Goal: Task Accomplishment & Management: Complete application form

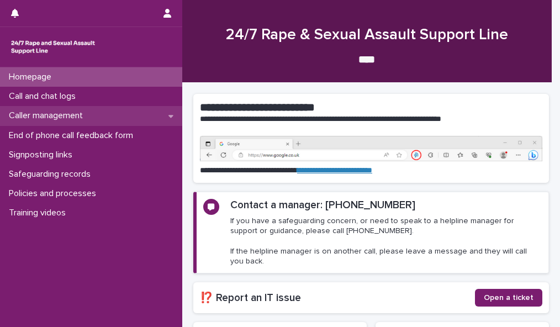
click at [140, 117] on div "Caller management" at bounding box center [91, 115] width 182 height 19
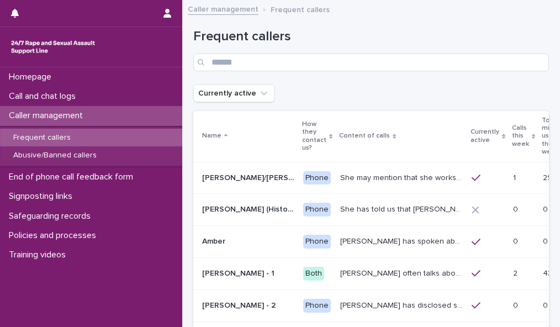
click at [512, 130] on div "Calls this week" at bounding box center [523, 136] width 23 height 28
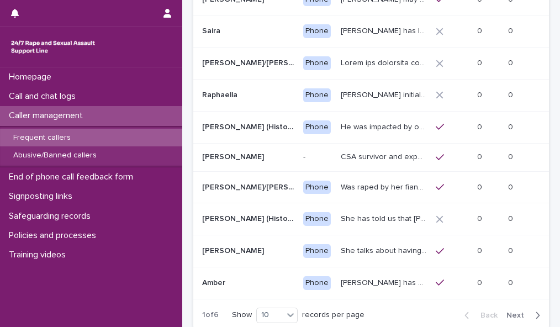
scroll to position [183, 0]
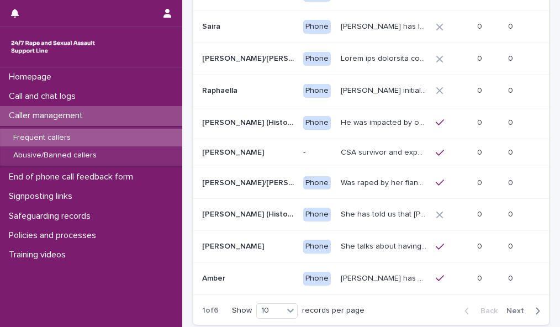
click at [510, 314] on span "Next" at bounding box center [518, 311] width 24 height 8
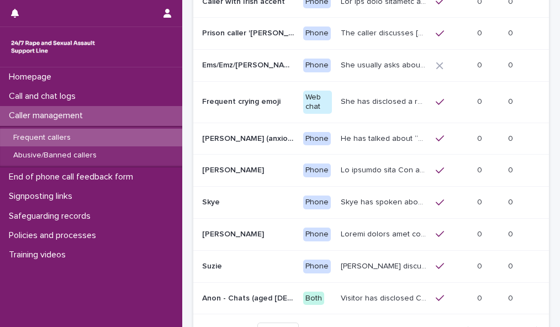
scroll to position [179, 0]
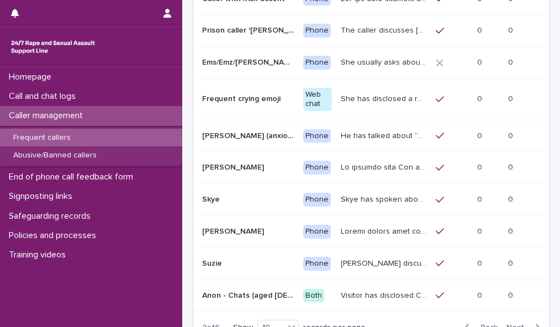
click at [506, 324] on span "Next" at bounding box center [518, 328] width 24 height 8
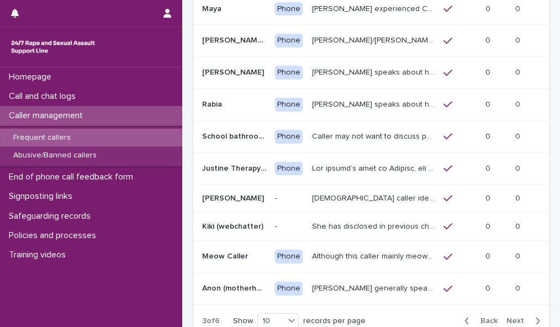
scroll to position [170, 0]
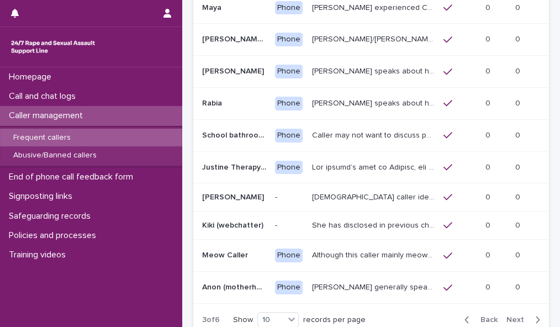
click at [510, 316] on span "Next" at bounding box center [518, 320] width 24 height 8
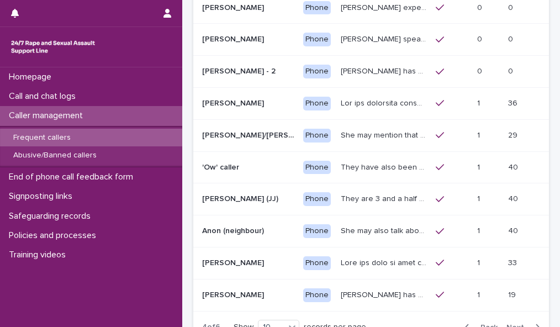
scroll to position [172, 0]
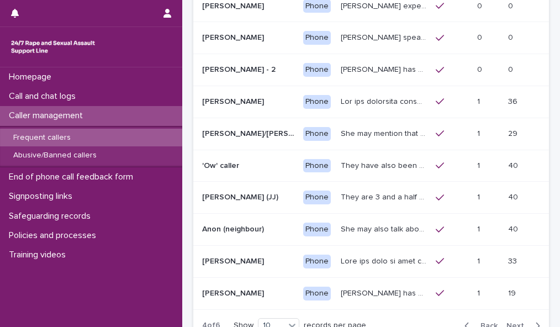
click at [514, 322] on span "Next" at bounding box center [518, 326] width 24 height 8
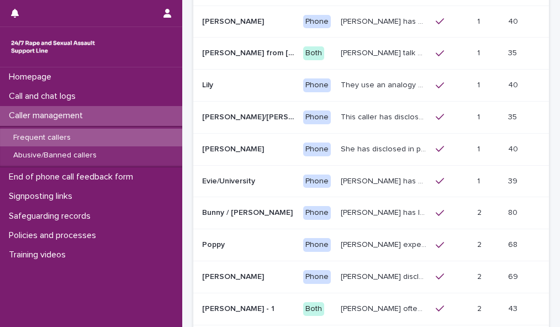
scroll to position [157, 0]
click at [359, 46] on p "Jane may talk about difficulties in accessing the right support service, and ha…" at bounding box center [385, 52] width 88 height 12
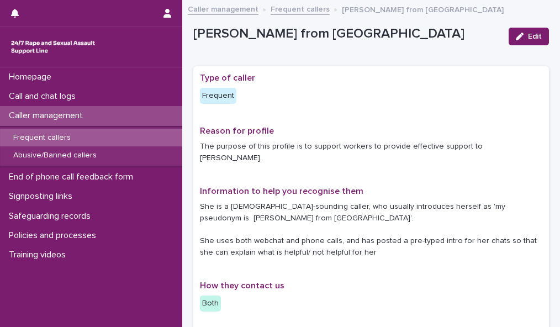
click at [359, 45] on div "Jane from London" at bounding box center [346, 36] width 307 height 20
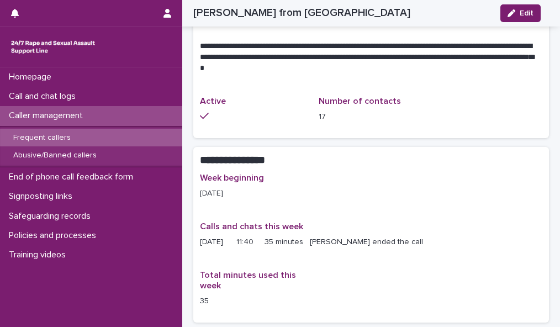
scroll to position [675, 0]
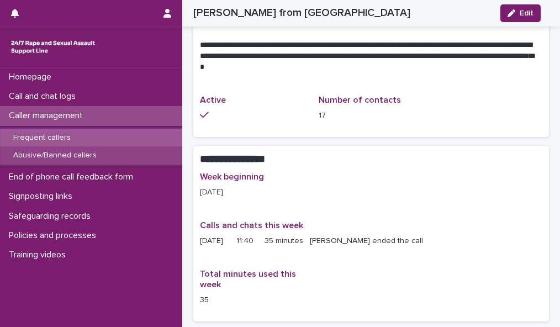
click at [102, 156] on div "Abusive/Banned callers" at bounding box center [91, 155] width 182 height 18
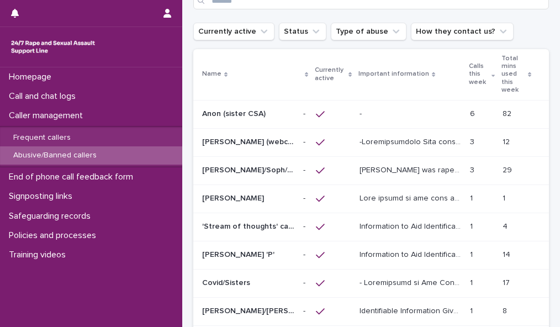
scroll to position [68, 0]
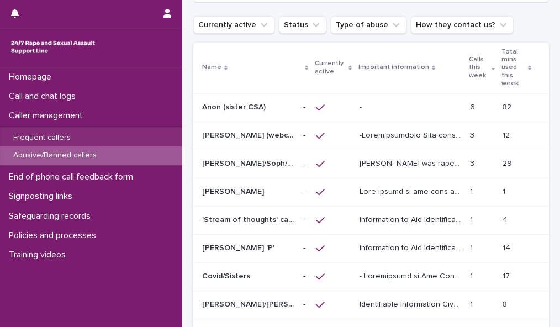
click at [422, 185] on p at bounding box center [412, 191] width 104 height 12
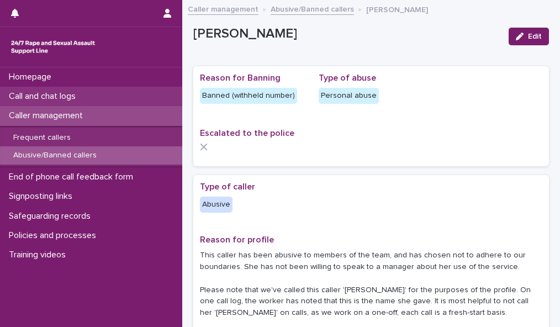
click at [63, 98] on p "Call and chat logs" at bounding box center [44, 96] width 80 height 10
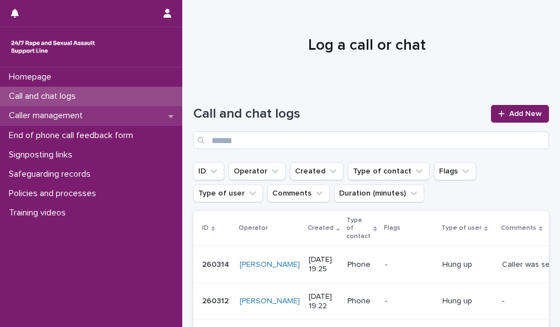
click at [87, 112] on p "Caller management" at bounding box center [47, 115] width 87 height 10
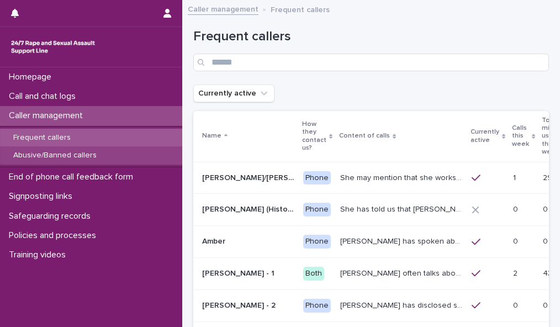
click at [93, 155] on p "Abusive/Banned callers" at bounding box center [54, 155] width 101 height 9
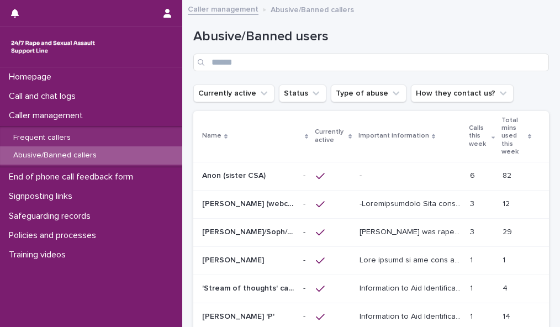
click at [399, 171] on p at bounding box center [411, 175] width 102 height 9
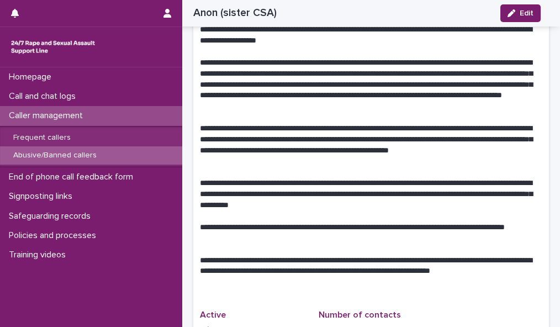
scroll to position [649, 0]
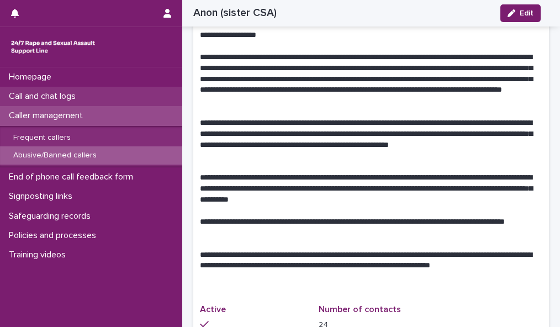
click at [67, 100] on p "Call and chat logs" at bounding box center [44, 96] width 80 height 10
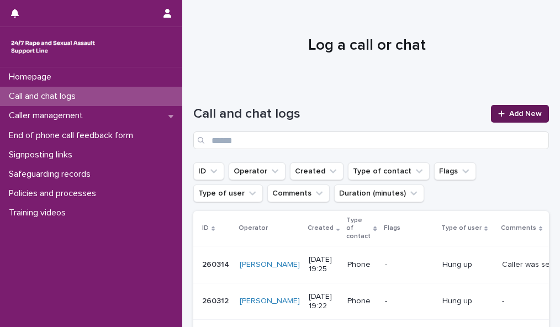
click at [512, 111] on span "Add New" at bounding box center [525, 114] width 33 height 8
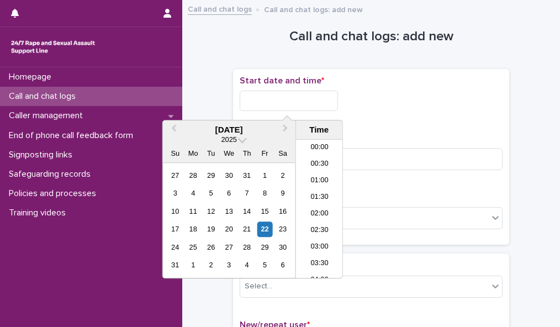
click at [298, 98] on input "text" at bounding box center [289, 101] width 98 height 20
click at [309, 197] on li "12:00" at bounding box center [319, 192] width 47 height 17
type input "**********"
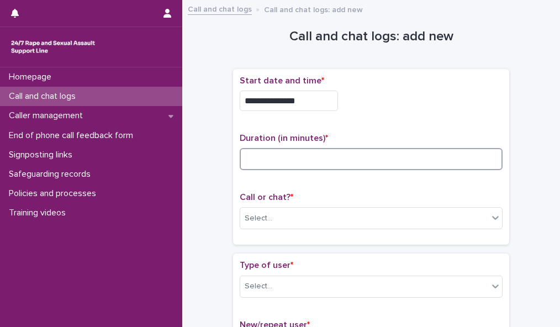
click at [283, 158] on input at bounding box center [371, 159] width 263 height 22
type input "**"
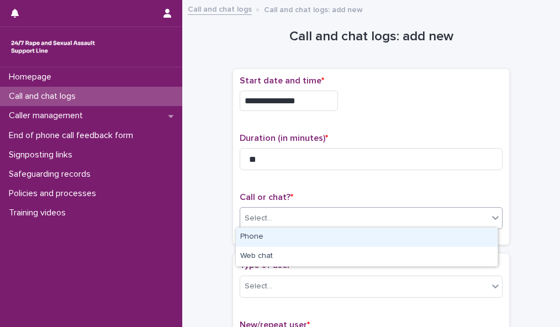
click at [315, 217] on div "Select..." at bounding box center [364, 218] width 248 height 18
click at [308, 239] on div "Phone" at bounding box center [367, 237] width 262 height 19
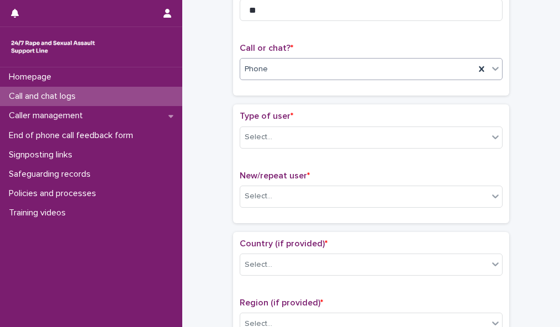
scroll to position [161, 0]
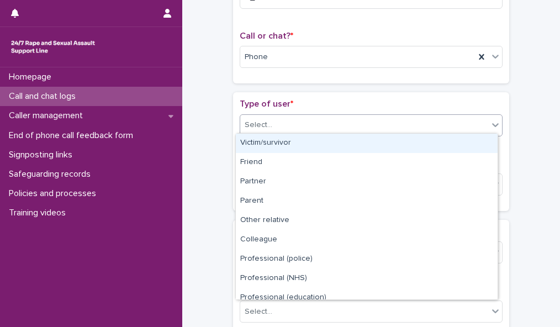
click at [493, 121] on icon at bounding box center [495, 124] width 11 height 11
click at [451, 144] on div "Victim/survivor" at bounding box center [367, 143] width 262 height 19
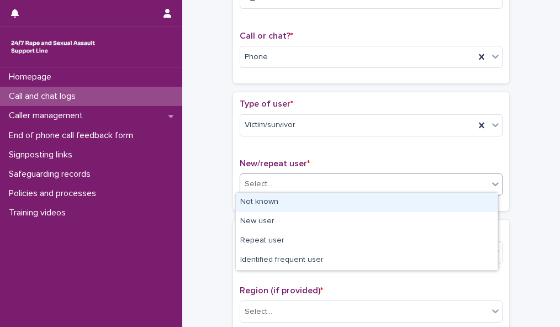
click at [445, 182] on div "Select..." at bounding box center [364, 184] width 248 height 18
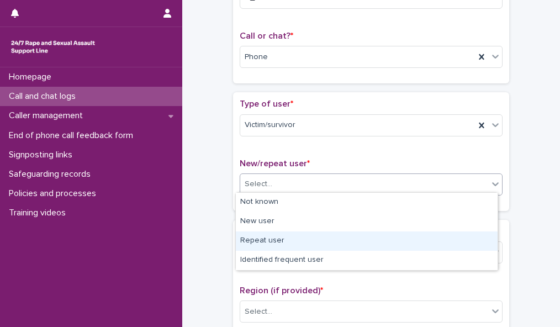
click at [433, 235] on div "Repeat user" at bounding box center [367, 240] width 262 height 19
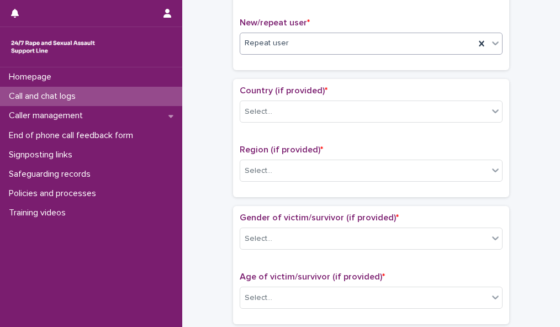
scroll to position [254, 0]
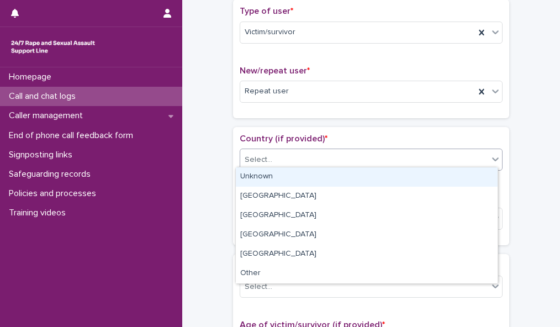
click at [452, 151] on div "Select..." at bounding box center [364, 160] width 248 height 18
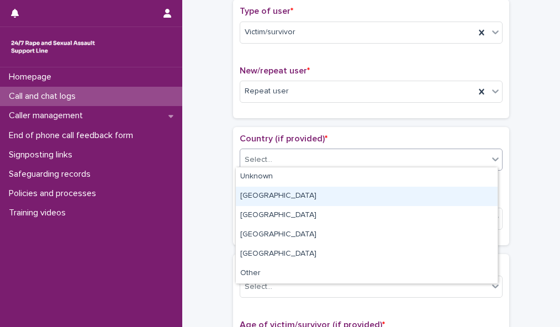
click at [442, 189] on div "England" at bounding box center [367, 196] width 262 height 19
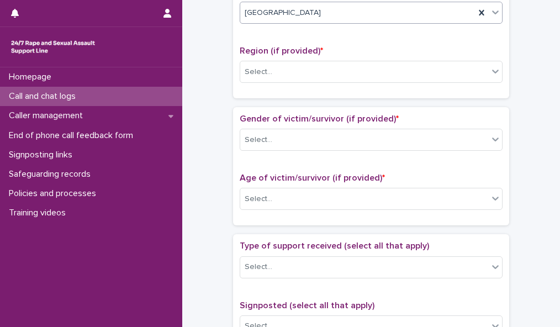
scroll to position [405, 0]
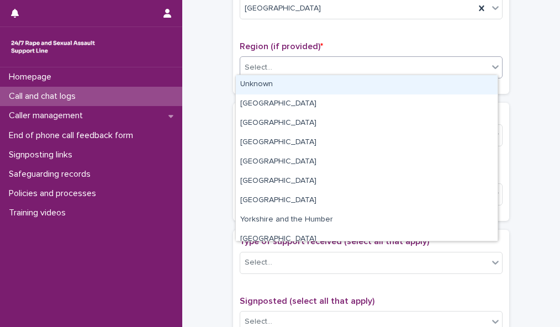
click at [472, 59] on div "Select..." at bounding box center [364, 68] width 248 height 18
click at [461, 80] on div "Unknown" at bounding box center [367, 84] width 262 height 19
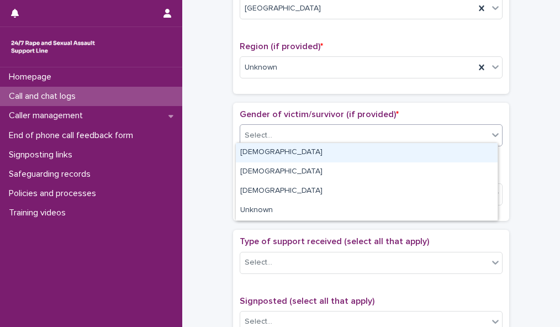
click at [441, 129] on div "Select..." at bounding box center [364, 135] width 248 height 18
click at [431, 151] on div "Female" at bounding box center [367, 152] width 262 height 19
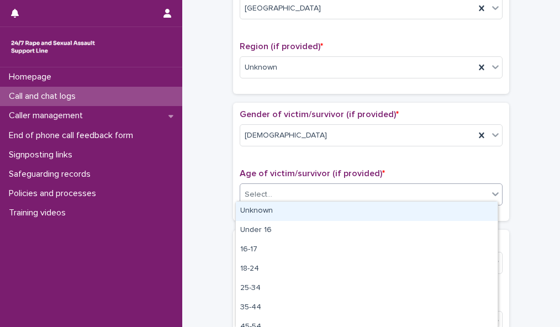
click at [404, 195] on div "Select..." at bounding box center [364, 195] width 248 height 18
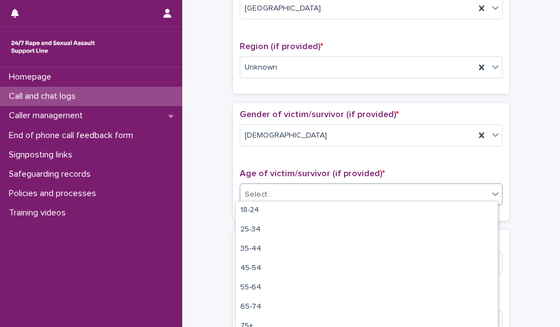
scroll to position [67, 0]
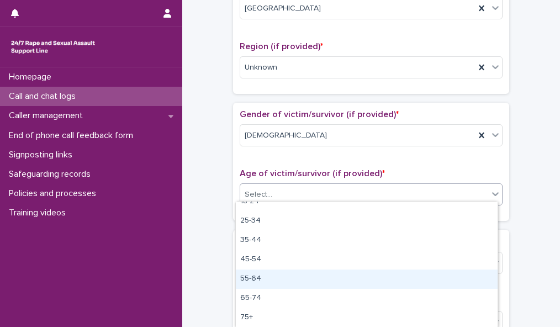
click at [479, 279] on div "55-64" at bounding box center [367, 279] width 262 height 19
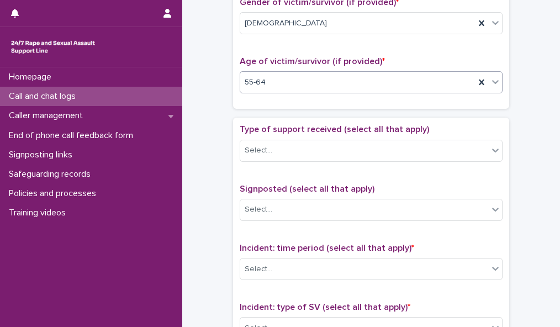
scroll to position [543, 0]
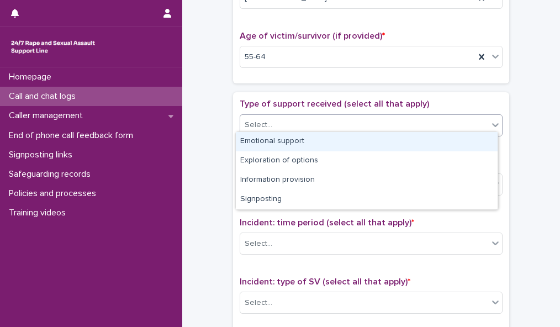
click at [489, 121] on div at bounding box center [495, 125] width 13 height 20
click at [473, 136] on div "Emotional support" at bounding box center [367, 141] width 262 height 19
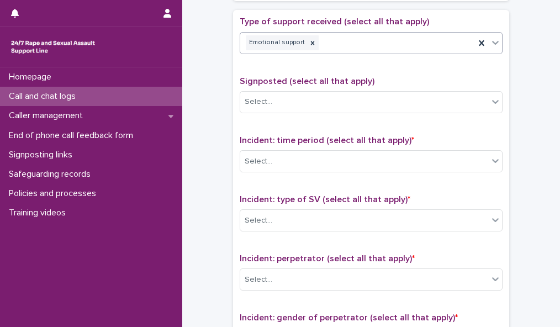
scroll to position [702, 0]
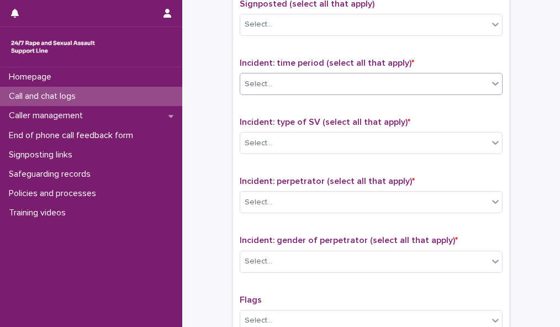
click at [475, 80] on div "Select..." at bounding box center [364, 84] width 248 height 18
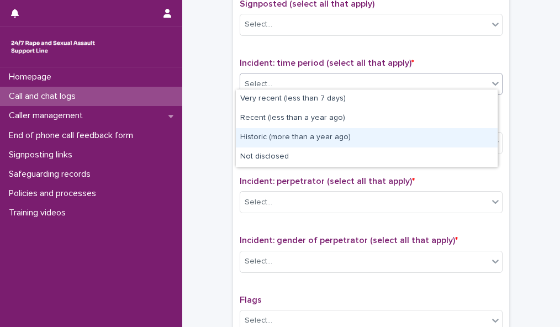
click at [461, 133] on div "Historic (more than a year ago)" at bounding box center [367, 137] width 262 height 19
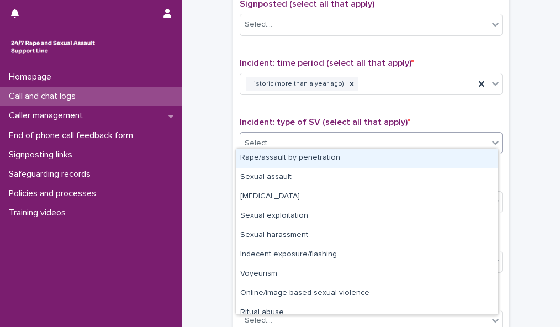
click at [461, 134] on div "Select..." at bounding box center [364, 143] width 248 height 18
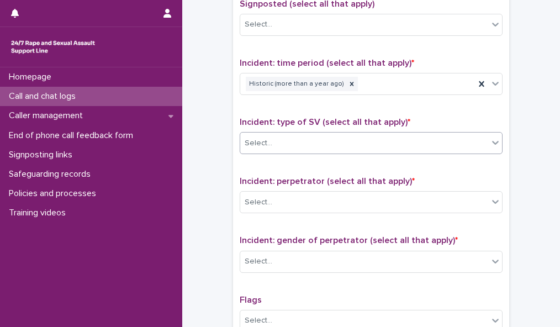
click at [457, 147] on div "Select..." at bounding box center [371, 143] width 263 height 22
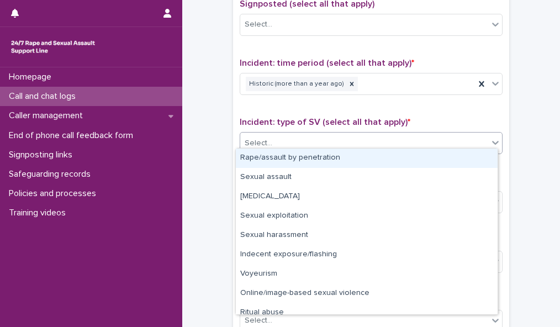
click at [489, 133] on div at bounding box center [495, 143] width 13 height 20
click at [477, 153] on div "Rape/assault by penetration" at bounding box center [367, 158] width 262 height 19
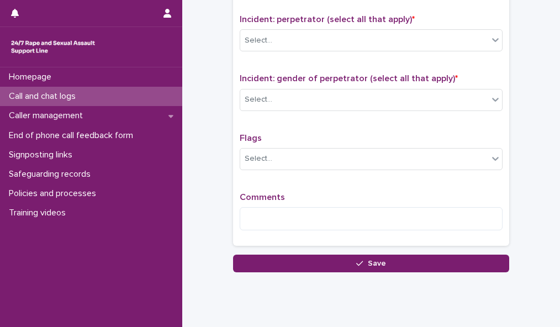
scroll to position [866, 0]
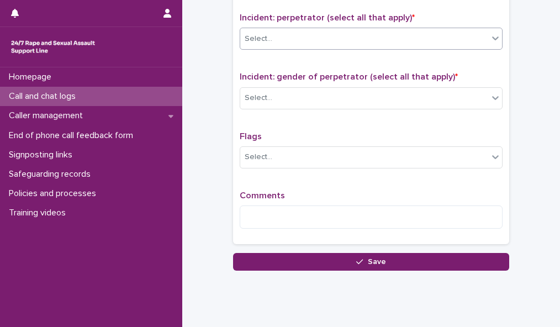
click at [488, 38] on span at bounding box center [488, 39] width 1 height 12
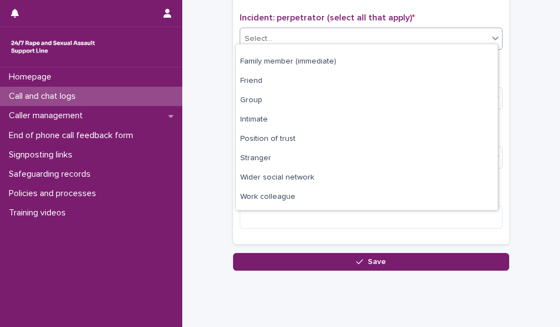
scroll to position [47, 0]
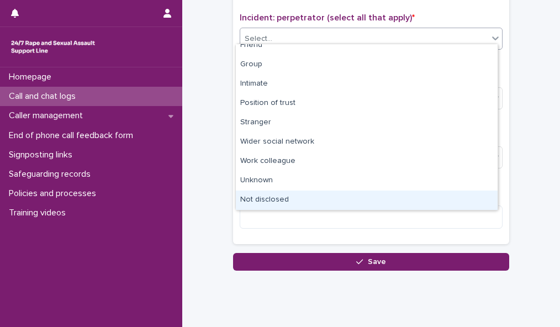
click at [443, 196] on div "Not disclosed" at bounding box center [367, 200] width 262 height 19
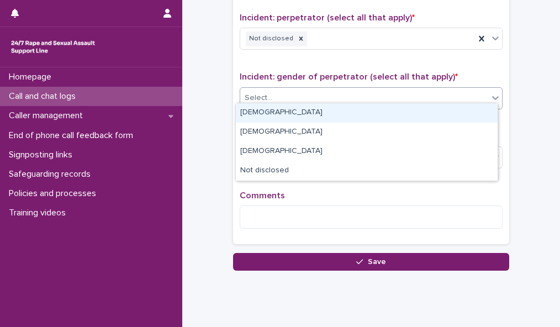
click at [454, 95] on div "Select..." at bounding box center [364, 98] width 248 height 18
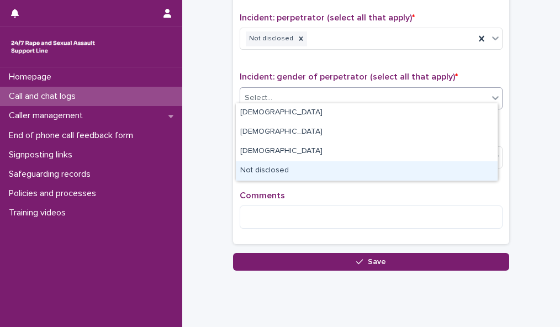
click at [429, 167] on div "Not disclosed" at bounding box center [367, 170] width 262 height 19
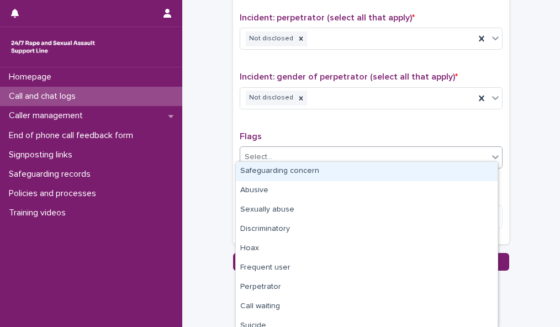
click at [440, 148] on div "Select..." at bounding box center [364, 157] width 248 height 18
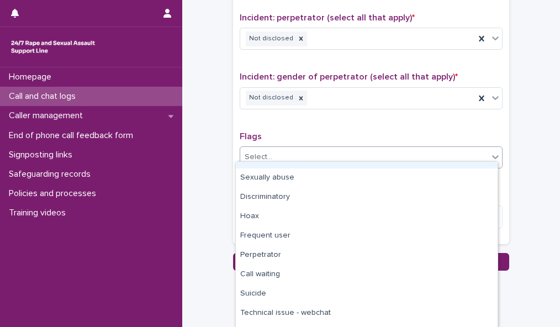
scroll to position [42, 0]
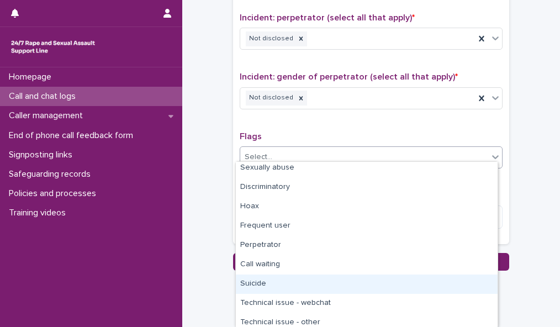
click at [446, 281] on div "Suicide" at bounding box center [367, 283] width 262 height 19
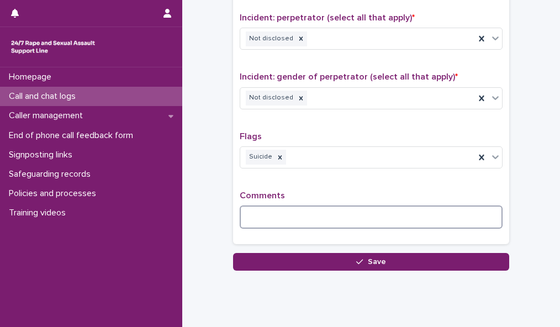
click at [344, 212] on textarea at bounding box center [371, 216] width 263 height 23
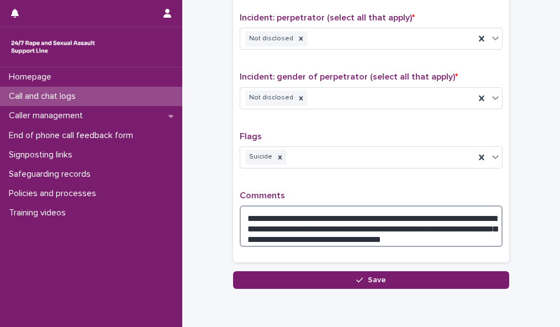
click at [339, 206] on textarea "**********" at bounding box center [371, 225] width 263 height 41
click at [397, 231] on textarea "**********" at bounding box center [371, 225] width 263 height 41
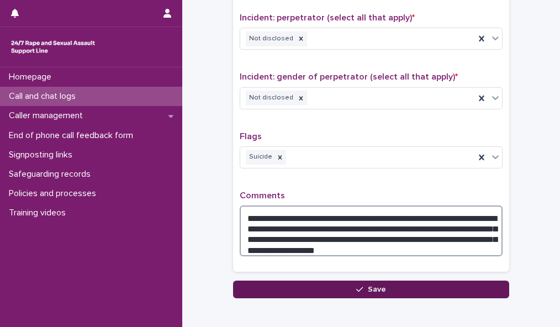
type textarea "**********"
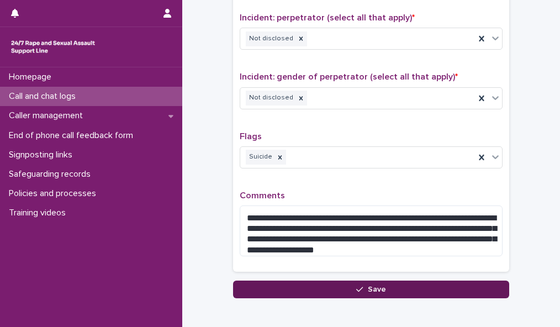
click at [400, 283] on button "Save" at bounding box center [371, 290] width 276 height 18
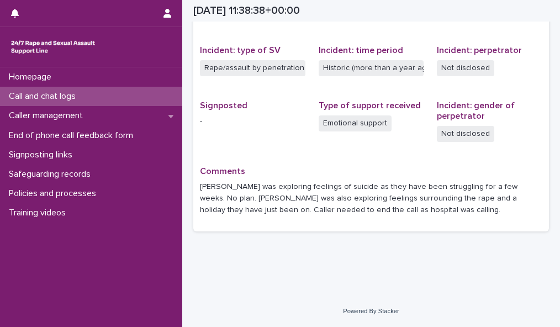
scroll to position [267, 0]
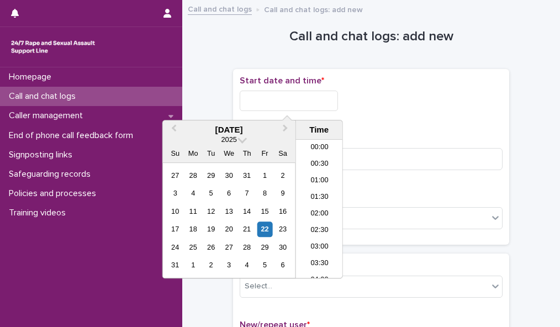
click at [316, 97] on input "text" at bounding box center [289, 101] width 98 height 20
click at [324, 177] on li "12:00" at bounding box center [319, 175] width 47 height 17
click at [310, 103] on input "**********" at bounding box center [289, 101] width 98 height 20
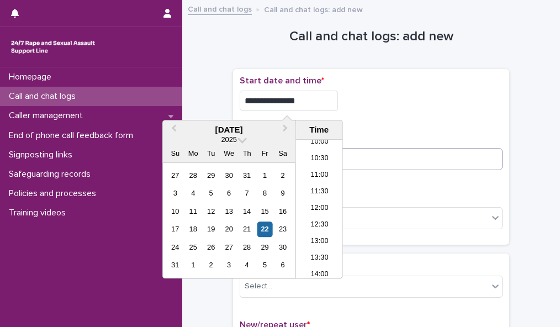
type input "**********"
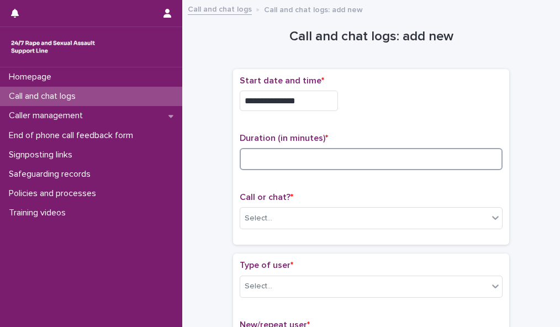
click at [389, 158] on input at bounding box center [371, 159] width 263 height 22
type input "**"
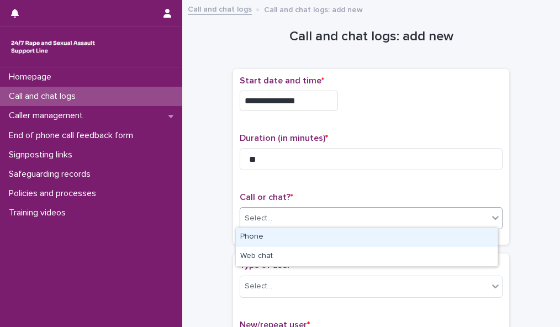
click at [382, 216] on div "Select..." at bounding box center [364, 218] width 248 height 18
click at [379, 234] on div "Phone" at bounding box center [367, 237] width 262 height 19
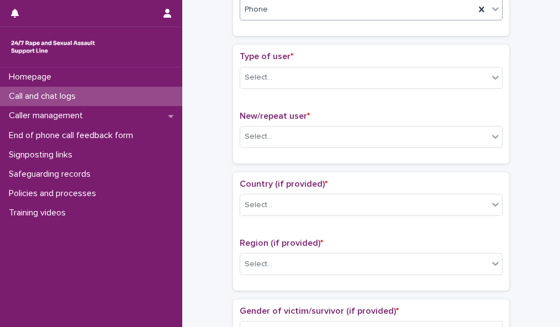
scroll to position [212, 0]
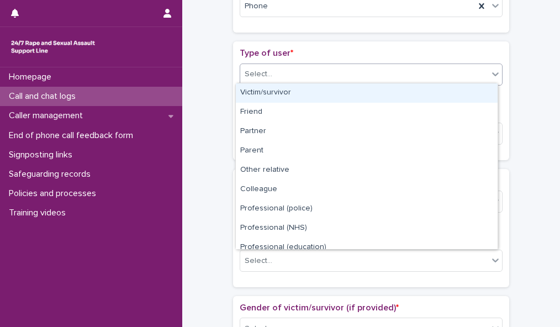
click at [447, 68] on div "Select..." at bounding box center [364, 74] width 248 height 18
click at [438, 96] on div "Victim/survivor" at bounding box center [367, 92] width 262 height 19
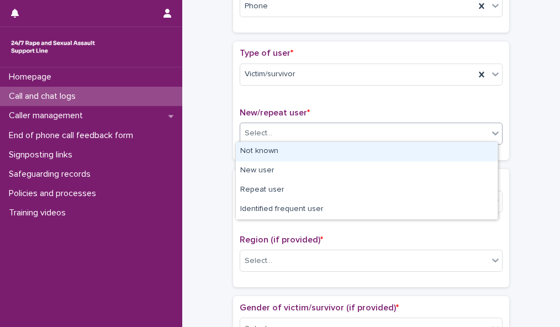
click at [436, 136] on div "Select..." at bounding box center [364, 133] width 248 height 18
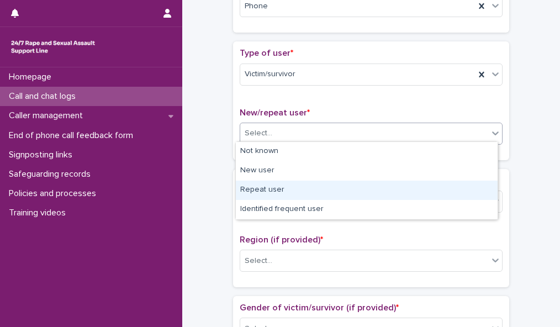
click at [429, 190] on div "Repeat user" at bounding box center [367, 190] width 262 height 19
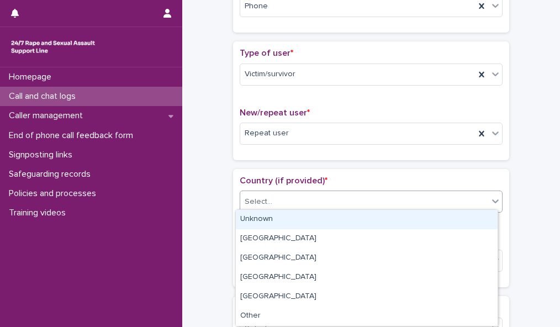
click at [430, 198] on div "Select..." at bounding box center [364, 202] width 248 height 18
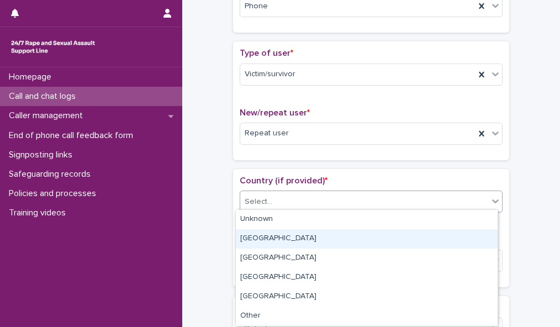
click at [424, 231] on div "England" at bounding box center [367, 238] width 262 height 19
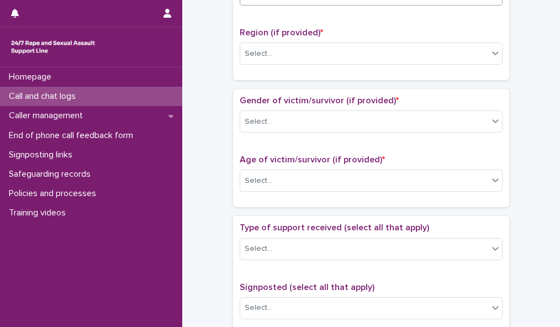
scroll to position [427, 0]
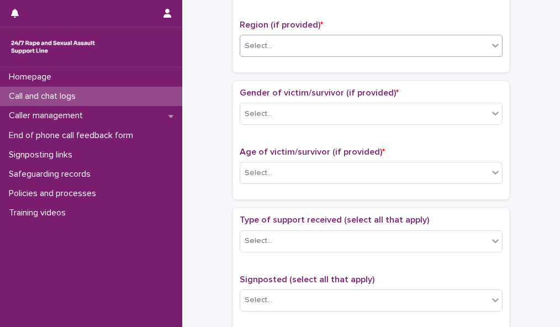
click at [466, 38] on div "Select..." at bounding box center [364, 46] width 248 height 18
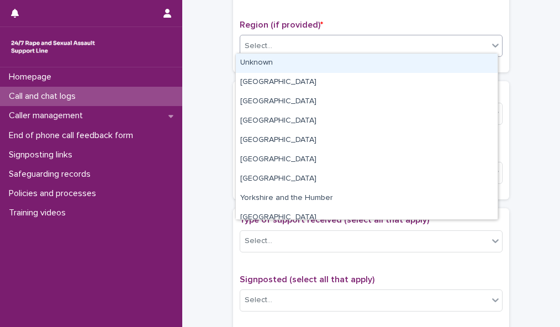
click at [454, 60] on div "Unknown" at bounding box center [367, 63] width 262 height 19
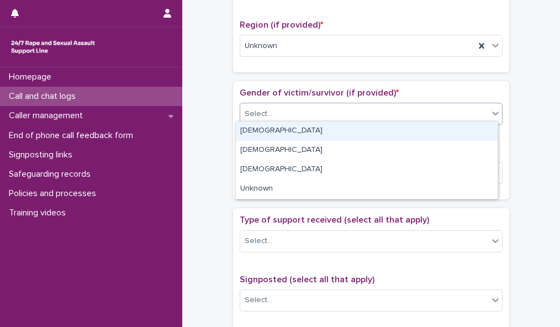
click at [441, 105] on div "Select..." at bounding box center [364, 114] width 248 height 18
click at [435, 128] on div "Female" at bounding box center [367, 130] width 262 height 19
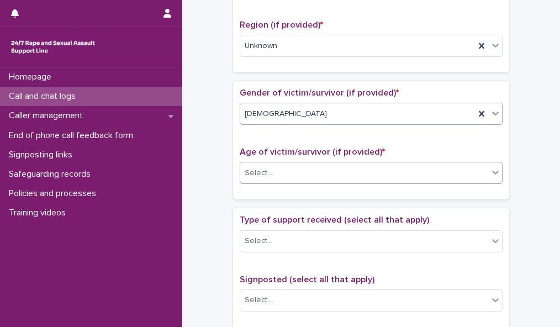
click at [426, 168] on div "Select..." at bounding box center [364, 173] width 248 height 18
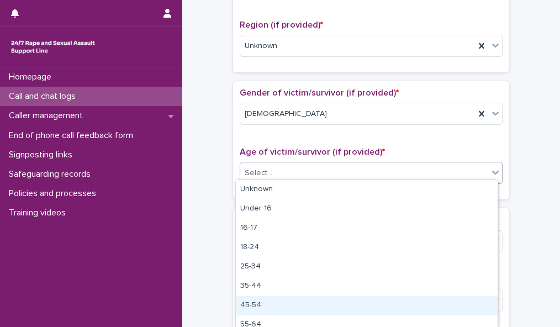
click at [408, 306] on div "45-54" at bounding box center [367, 305] width 262 height 19
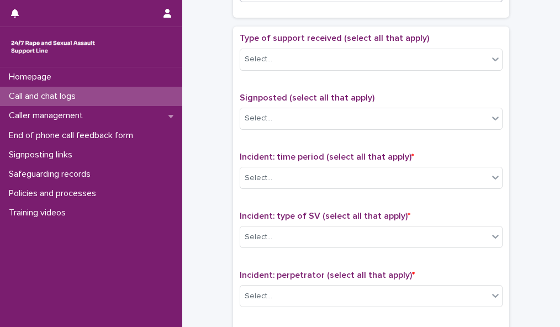
scroll to position [614, 0]
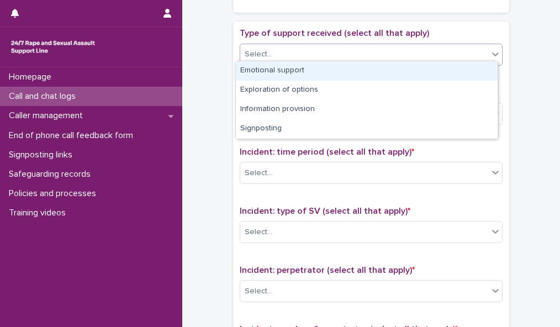
click at [464, 49] on div "Select..." at bounding box center [364, 54] width 248 height 18
click at [457, 69] on div "Emotional support" at bounding box center [367, 70] width 262 height 19
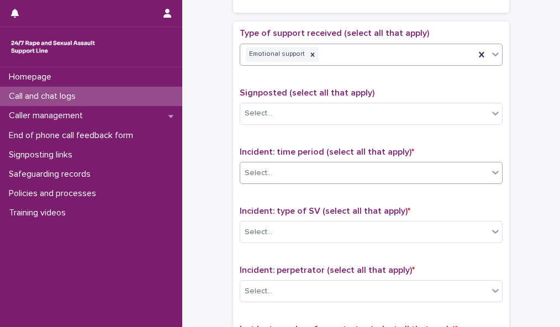
click at [440, 167] on div "Select..." at bounding box center [364, 173] width 248 height 18
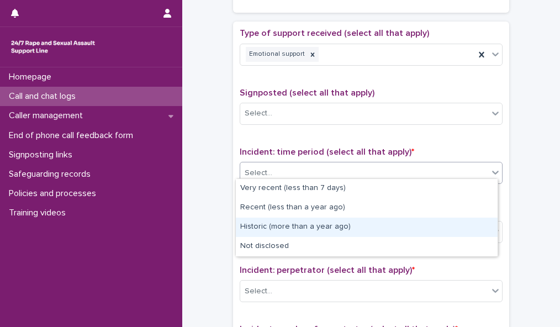
click at [427, 233] on div "Historic (more than a year ago)" at bounding box center [367, 227] width 262 height 19
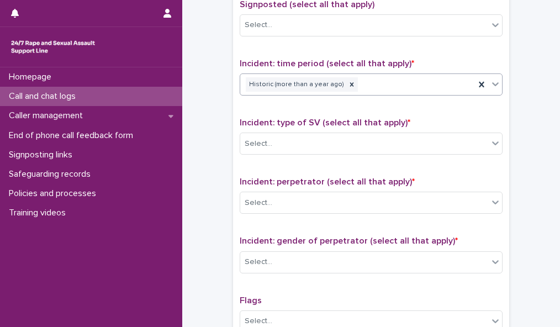
scroll to position [778, 0]
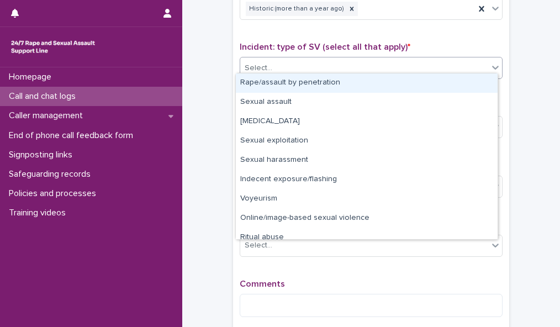
click at [464, 60] on div "Select..." at bounding box center [364, 68] width 248 height 18
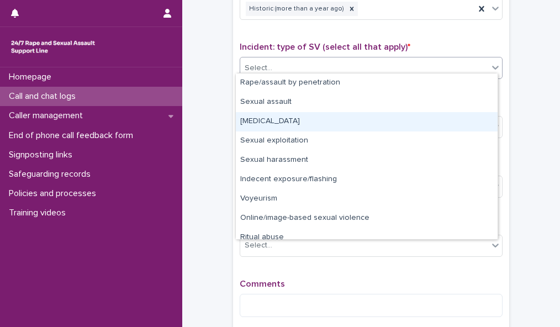
click at [448, 117] on div "Child sexual abuse" at bounding box center [367, 121] width 262 height 19
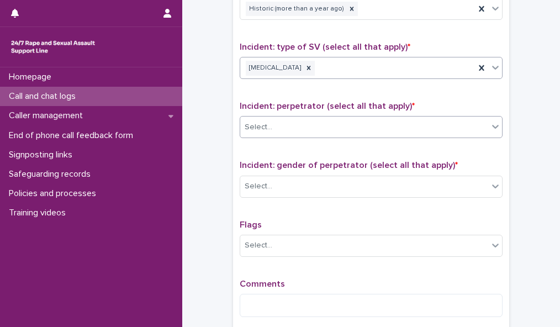
click at [448, 125] on div "Select..." at bounding box center [364, 127] width 248 height 18
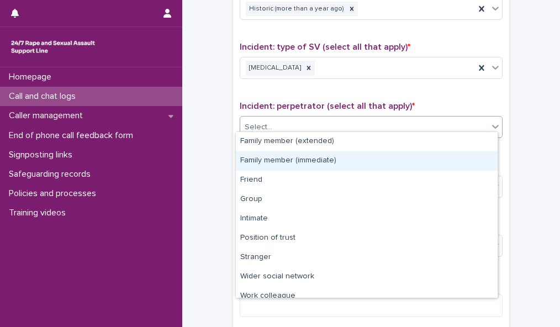
click at [462, 164] on div "Family member (immediate)" at bounding box center [367, 160] width 262 height 19
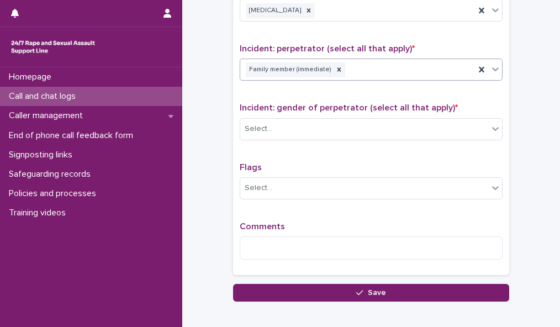
scroll to position [863, 0]
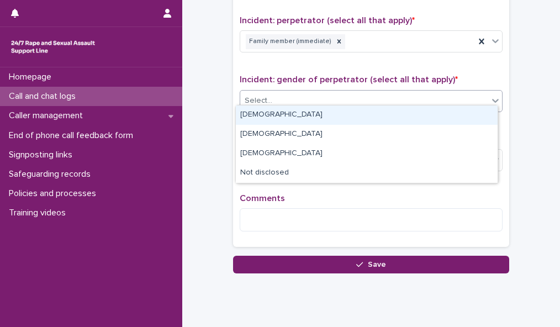
click at [444, 92] on div "Select..." at bounding box center [364, 101] width 248 height 18
click at [436, 113] on div "Male" at bounding box center [367, 114] width 262 height 19
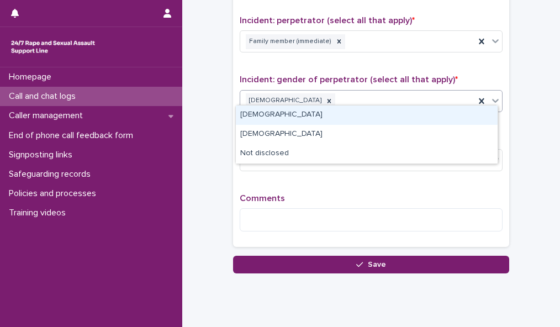
click at [490, 98] on icon at bounding box center [495, 100] width 11 height 11
click at [480, 116] on div "Female" at bounding box center [367, 114] width 262 height 19
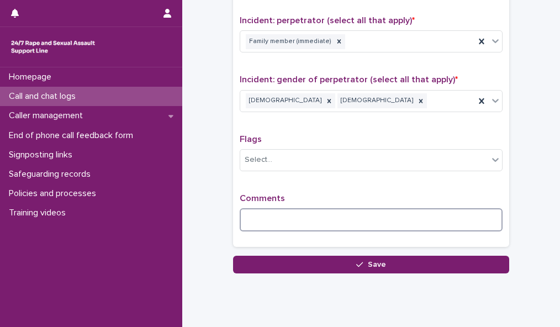
click at [317, 214] on textarea at bounding box center [371, 219] width 263 height 23
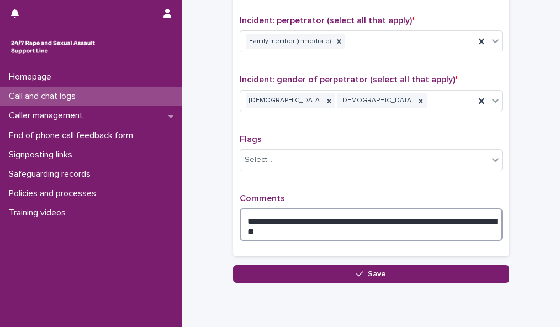
click at [298, 226] on textarea "**********" at bounding box center [371, 224] width 263 height 33
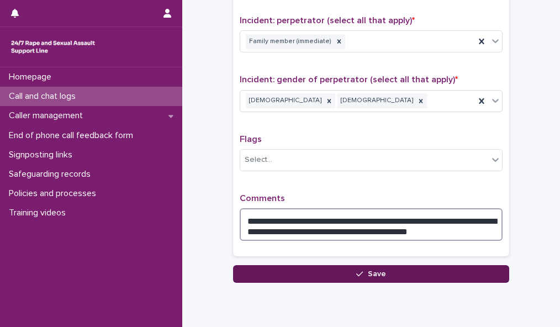
type textarea "**********"
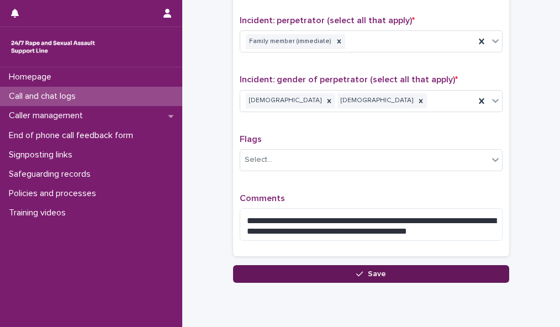
click at [357, 270] on icon "button" at bounding box center [359, 274] width 7 height 8
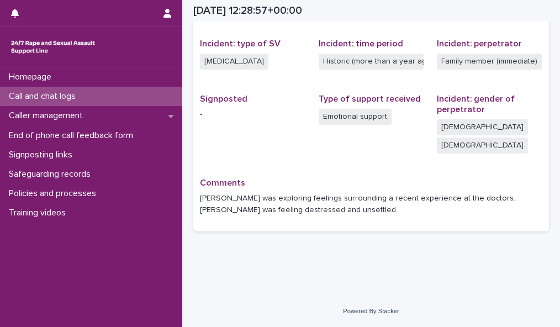
scroll to position [249, 0]
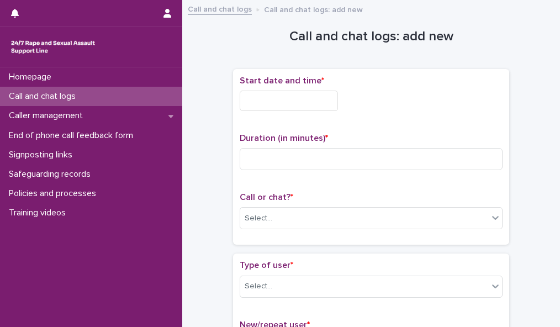
click at [296, 101] on input "text" at bounding box center [289, 101] width 98 height 20
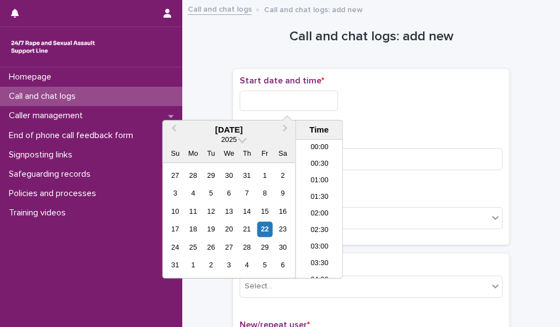
scroll to position [403, 0]
click at [314, 191] on li "13:30" at bounding box center [319, 192] width 47 height 17
click at [311, 104] on input "**********" at bounding box center [289, 101] width 98 height 20
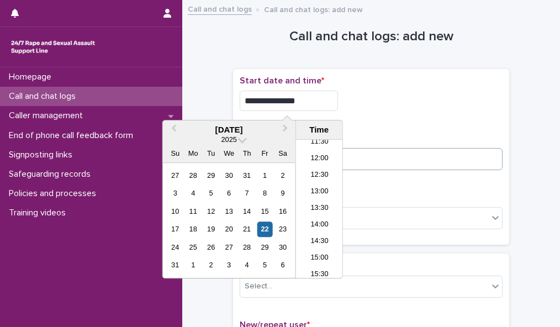
type input "**********"
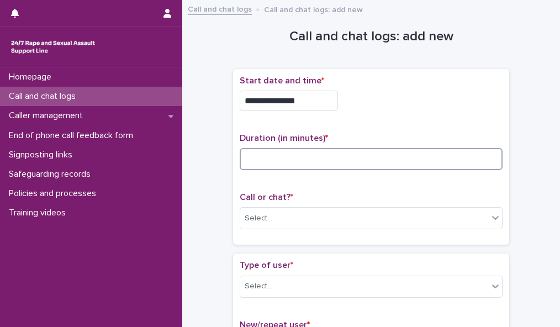
click at [359, 156] on input at bounding box center [371, 159] width 263 height 22
type input "**"
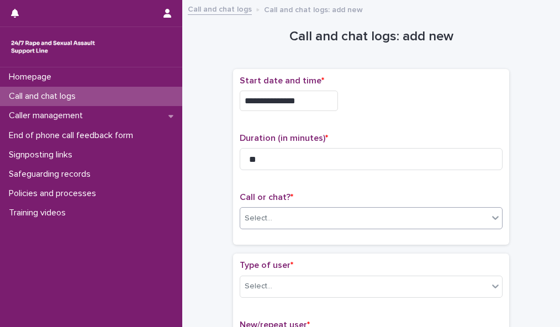
click at [374, 209] on div "Select..." at bounding box center [364, 218] width 248 height 18
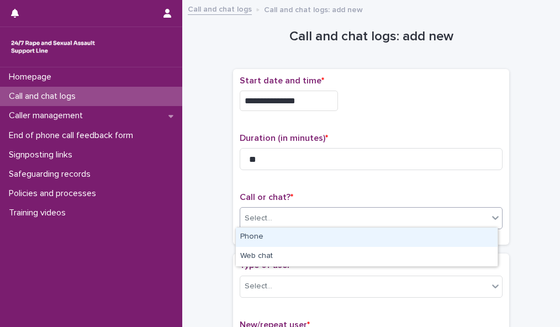
click at [374, 234] on div "Phone" at bounding box center [367, 237] width 262 height 19
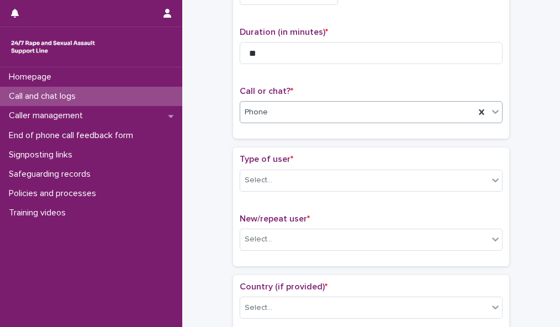
scroll to position [130, 0]
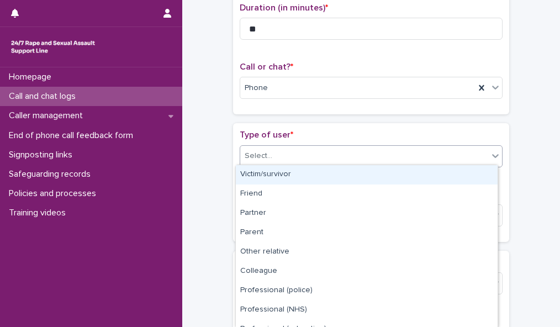
click at [490, 151] on icon at bounding box center [495, 155] width 11 height 11
click at [478, 172] on div "Victim/survivor" at bounding box center [367, 174] width 262 height 19
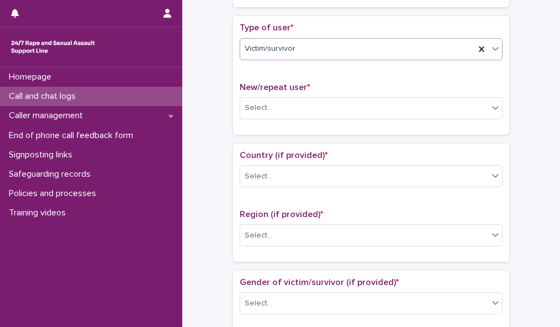
scroll to position [251, 0]
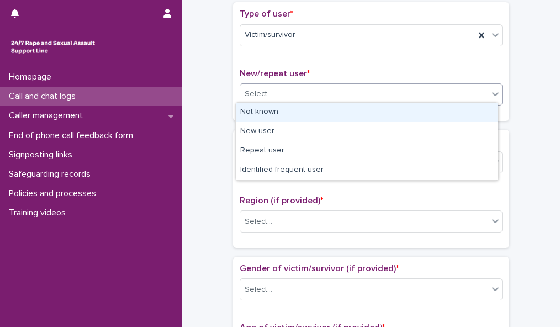
click at [459, 92] on div "Select..." at bounding box center [364, 94] width 248 height 18
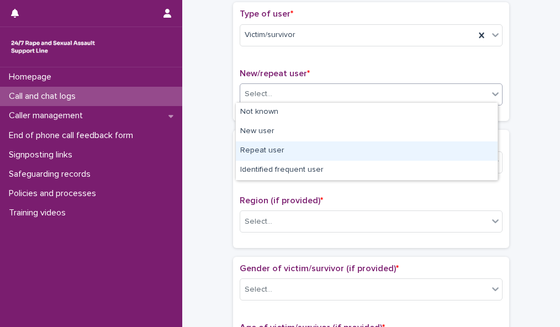
click at [451, 149] on div "Repeat user" at bounding box center [367, 150] width 262 height 19
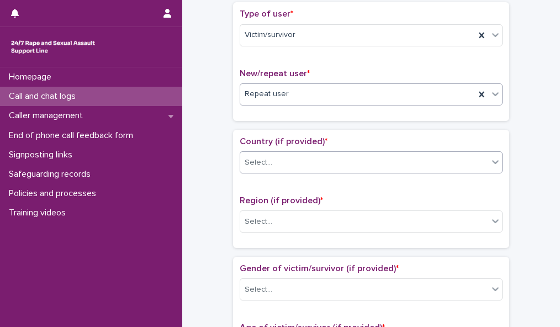
click at [450, 158] on div "Select..." at bounding box center [364, 163] width 248 height 18
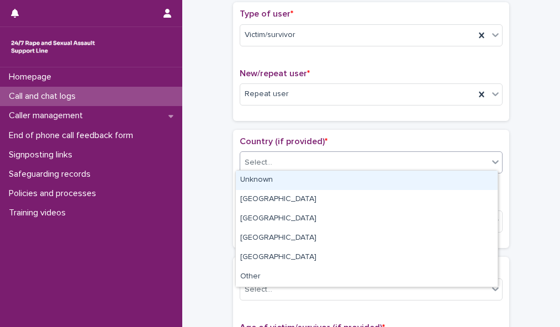
click at [441, 177] on div "Unknown" at bounding box center [367, 180] width 262 height 19
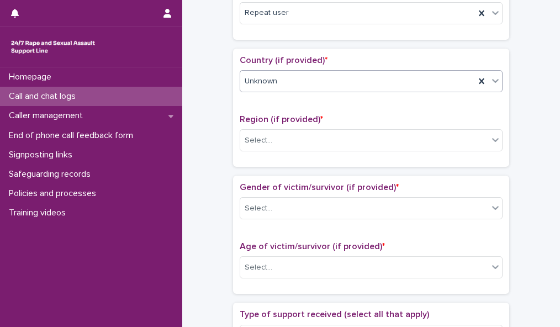
scroll to position [363, 0]
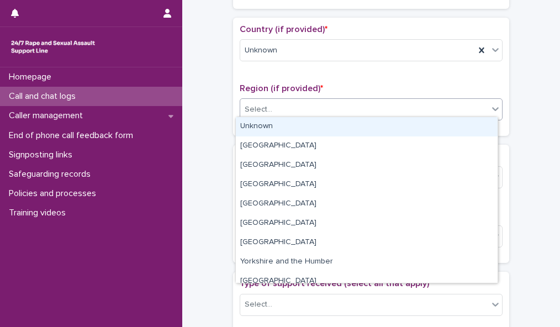
click at [489, 103] on div at bounding box center [495, 109] width 13 height 20
click at [472, 125] on div "Unknown" at bounding box center [367, 126] width 262 height 19
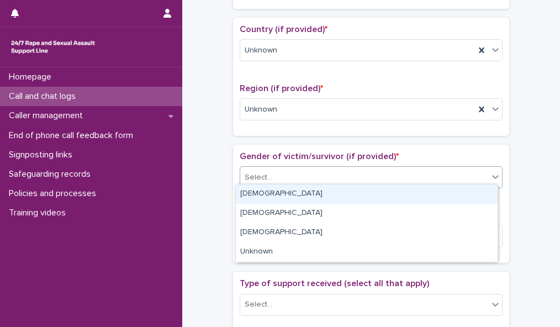
click at [459, 170] on div "Select..." at bounding box center [364, 177] width 248 height 18
click at [452, 192] on div "Female" at bounding box center [367, 193] width 262 height 19
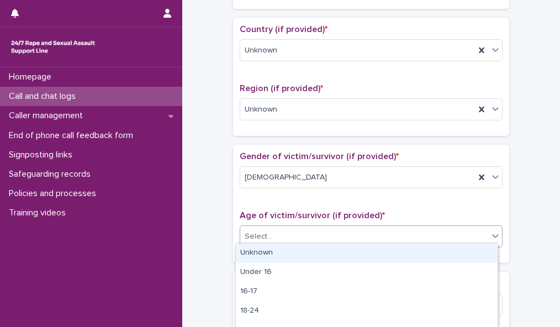
click at [440, 236] on div "Select..." at bounding box center [364, 237] width 248 height 18
click at [438, 250] on div "Unknown" at bounding box center [367, 253] width 262 height 19
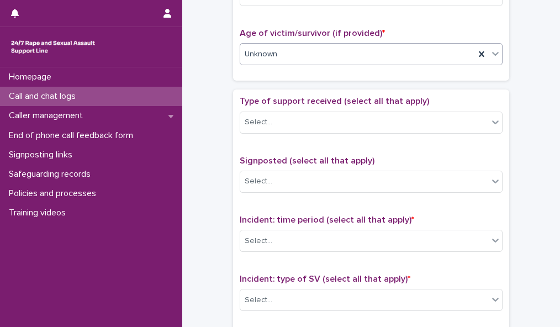
scroll to position [559, 0]
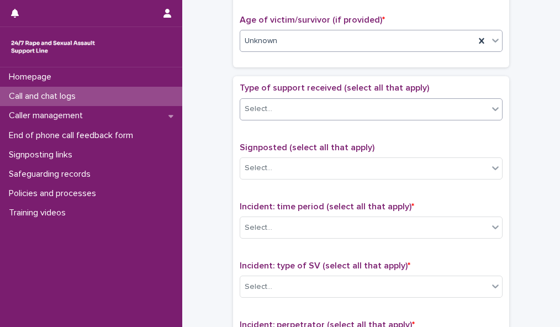
click at [446, 106] on div "Select..." at bounding box center [364, 109] width 248 height 18
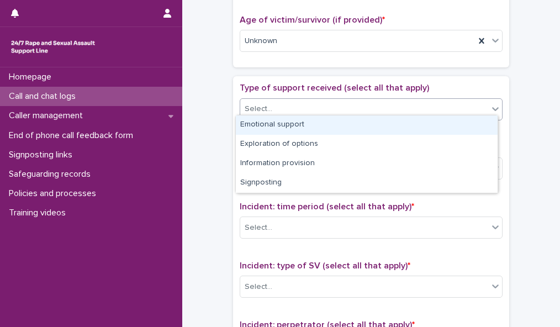
click at [441, 126] on div "Emotional support" at bounding box center [367, 124] width 262 height 19
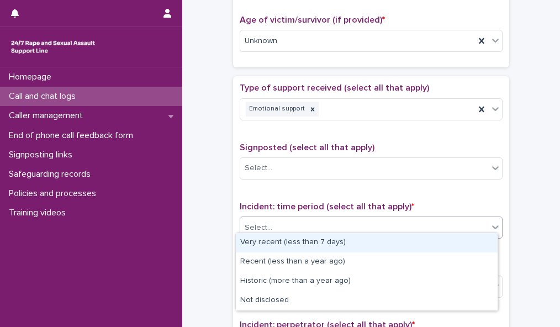
click at [421, 219] on div "Select..." at bounding box center [364, 228] width 248 height 18
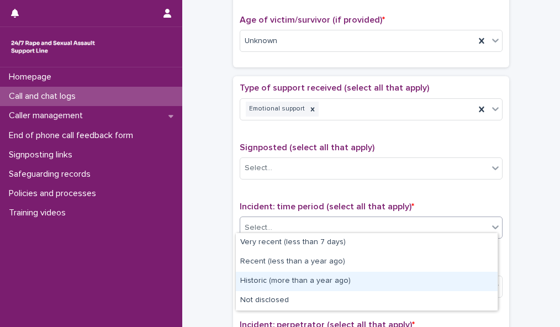
click at [410, 281] on div "Historic (more than a year ago)" at bounding box center [367, 281] width 262 height 19
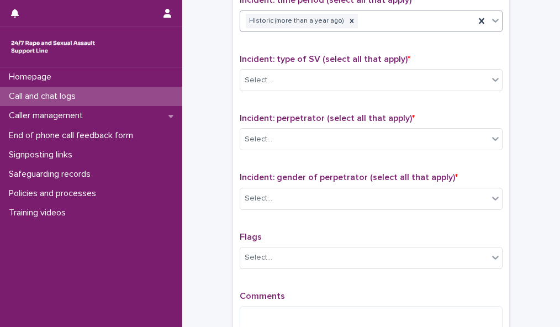
scroll to position [781, 0]
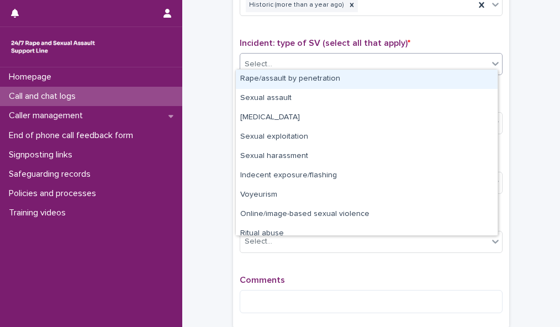
click at [437, 56] on div "Select..." at bounding box center [364, 64] width 248 height 18
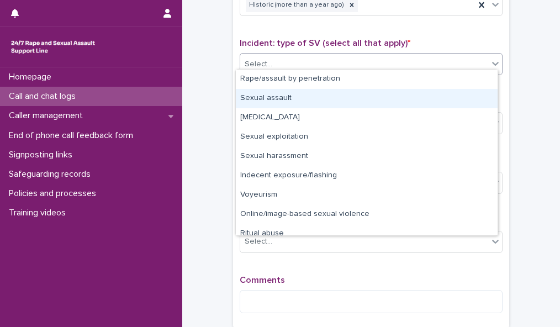
click at [432, 91] on div "Sexual assault" at bounding box center [367, 98] width 262 height 19
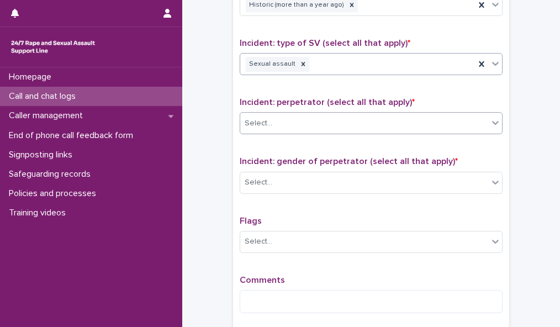
click at [429, 114] on div "Select..." at bounding box center [364, 123] width 248 height 18
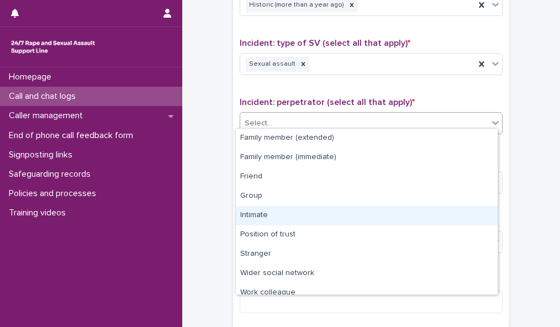
click at [406, 220] on div "Intimate" at bounding box center [367, 215] width 262 height 19
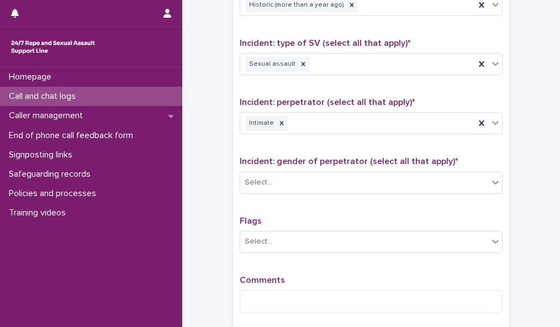
click at [457, 163] on div "Incident: gender of perpetrator (select all that apply) * Select..." at bounding box center [371, 179] width 263 height 46
click at [451, 184] on div "Select..." at bounding box center [364, 182] width 248 height 18
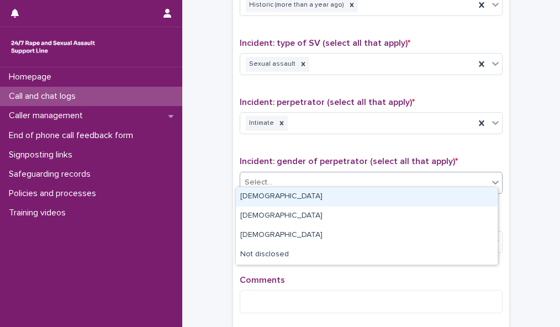
click at [435, 197] on div "Male" at bounding box center [367, 196] width 262 height 19
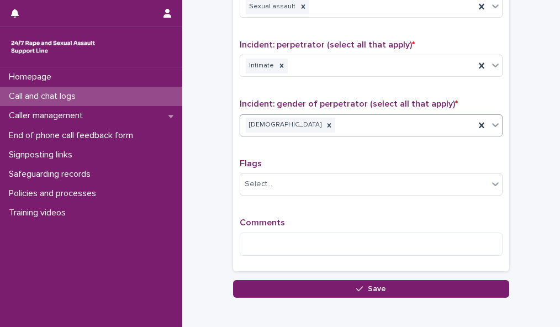
scroll to position [889, 0]
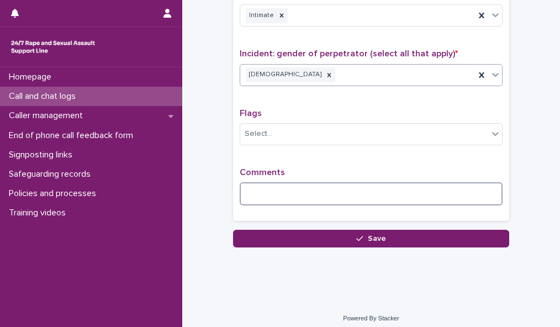
click at [265, 188] on textarea at bounding box center [371, 193] width 263 height 23
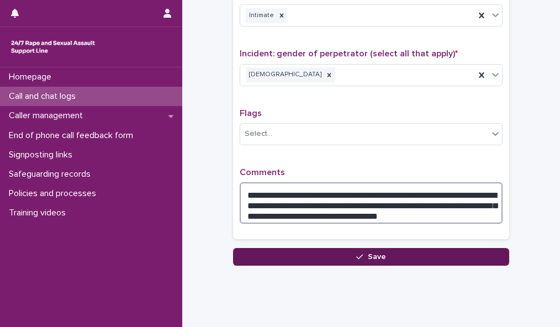
type textarea "**********"
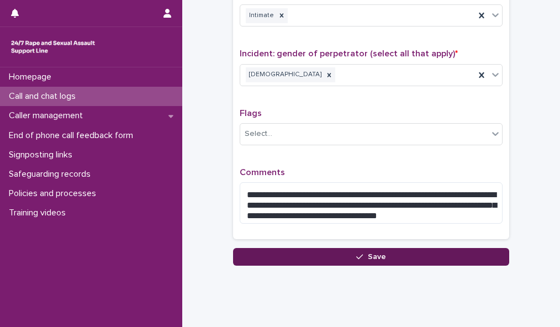
click at [369, 253] on span "Save" at bounding box center [377, 257] width 18 height 8
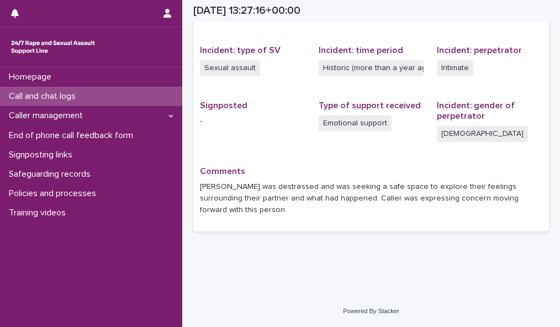
scroll to position [249, 0]
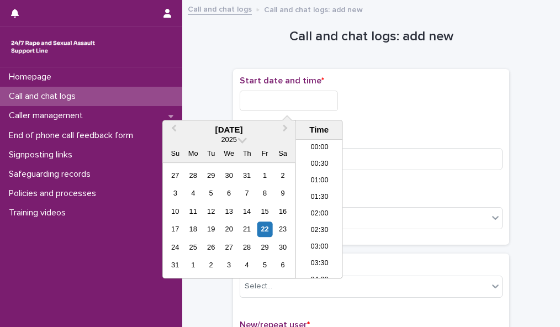
click at [324, 100] on input "text" at bounding box center [289, 101] width 98 height 20
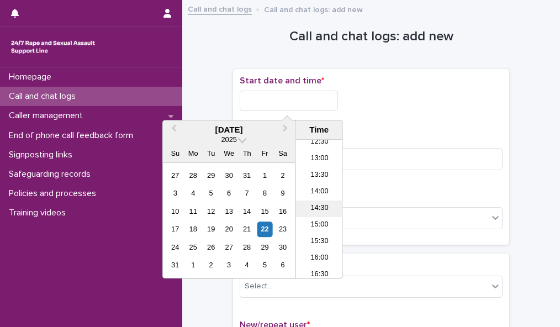
click at [316, 209] on li "14:30" at bounding box center [319, 208] width 47 height 17
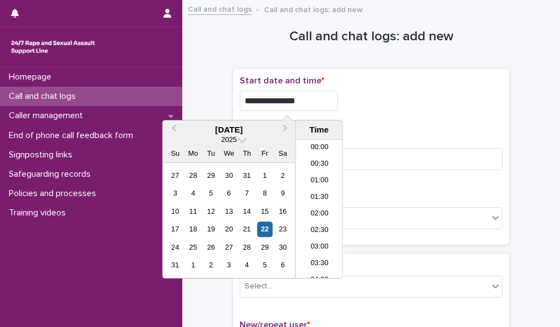
click at [308, 97] on input "**********" at bounding box center [289, 101] width 98 height 20
type input "**********"
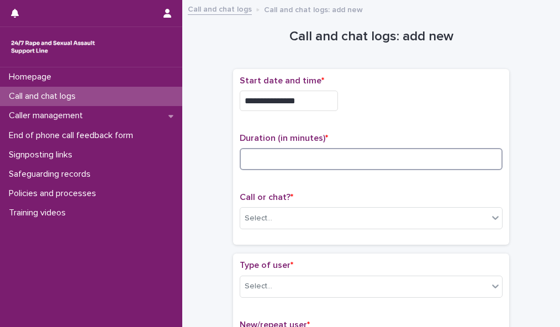
click at [406, 151] on input at bounding box center [371, 159] width 263 height 22
type input "*"
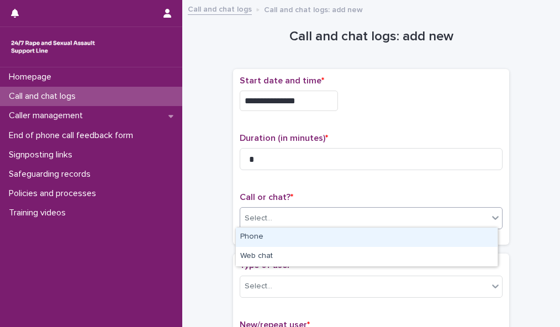
click at [383, 216] on div "Select..." at bounding box center [364, 218] width 248 height 18
click at [379, 235] on div "Phone" at bounding box center [367, 237] width 262 height 19
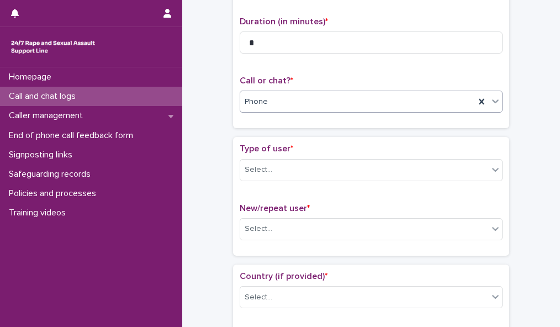
scroll to position [123, 0]
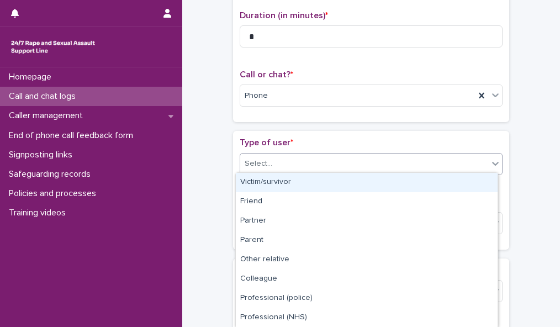
click at [473, 162] on div "Select..." at bounding box center [364, 164] width 248 height 18
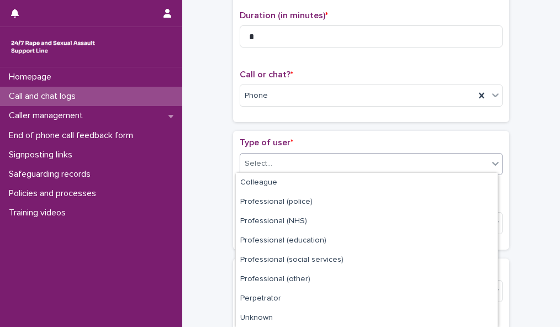
scroll to position [131, 0]
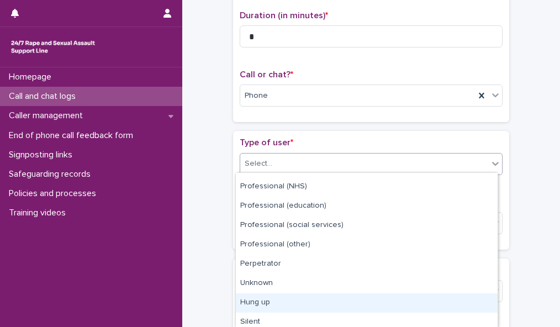
drag, startPoint x: 491, startPoint y: 272, endPoint x: 446, endPoint y: 297, distance: 51.7
click at [446, 297] on div "Hung up" at bounding box center [367, 302] width 262 height 19
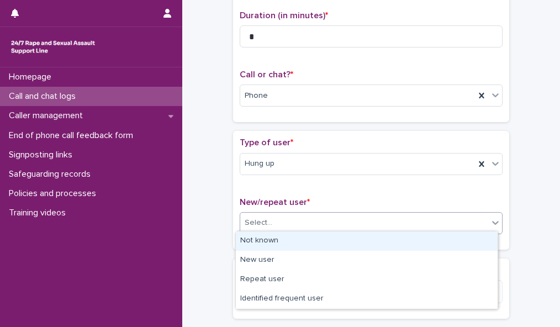
click at [457, 216] on div "Select..." at bounding box center [364, 223] width 248 height 18
click at [452, 239] on div "Not known" at bounding box center [367, 240] width 262 height 19
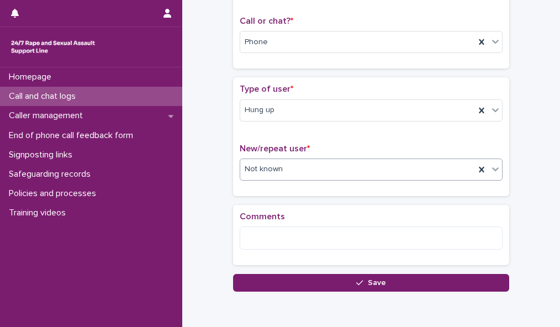
scroll to position [195, 0]
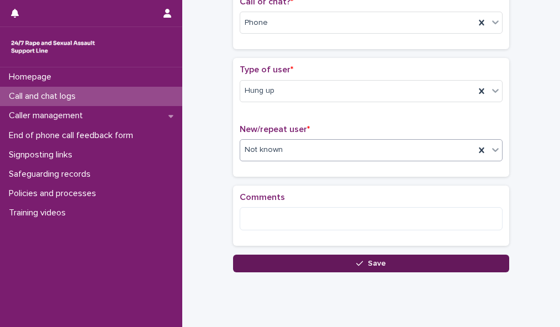
click at [469, 261] on button "Save" at bounding box center [371, 264] width 276 height 18
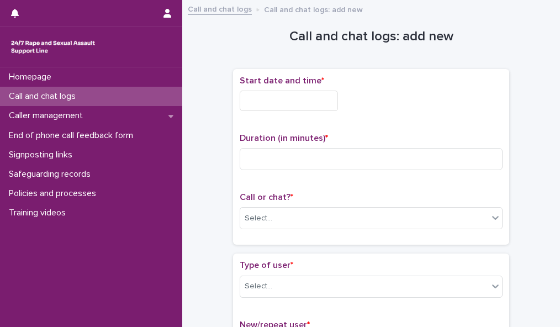
click at [298, 99] on input "text" at bounding box center [289, 101] width 98 height 20
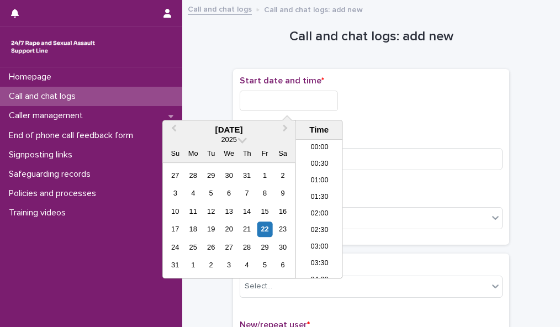
scroll to position [420, 0]
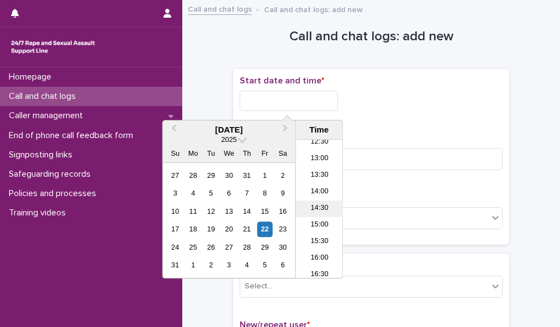
click at [315, 207] on li "14:30" at bounding box center [319, 208] width 47 height 17
click at [312, 98] on input "**********" at bounding box center [289, 101] width 98 height 20
type input "**********"
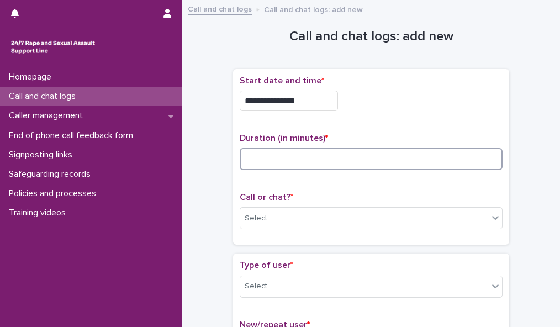
click at [397, 160] on input at bounding box center [371, 159] width 263 height 22
type input "*"
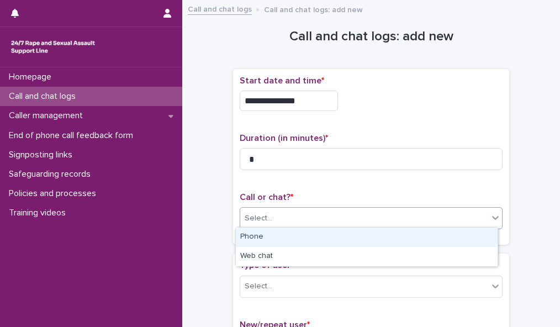
click at [400, 213] on div "Select..." at bounding box center [364, 218] width 248 height 18
click at [398, 235] on div "Phone" at bounding box center [367, 237] width 262 height 19
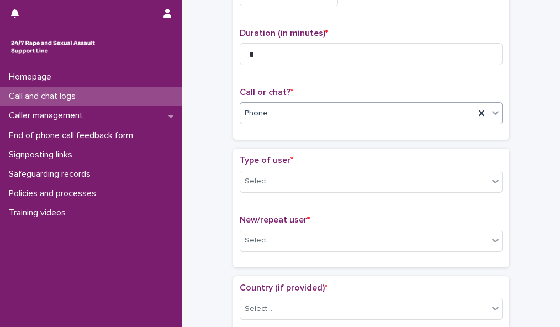
scroll to position [129, 0]
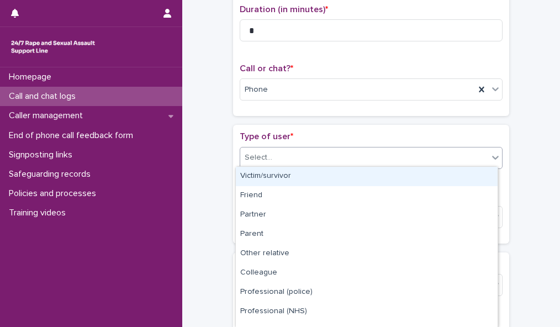
click at [461, 153] on div "Select..." at bounding box center [364, 158] width 248 height 18
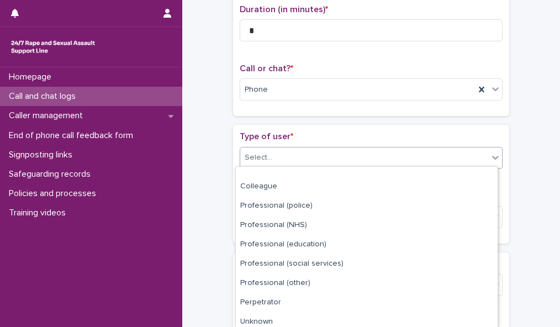
scroll to position [127, 0]
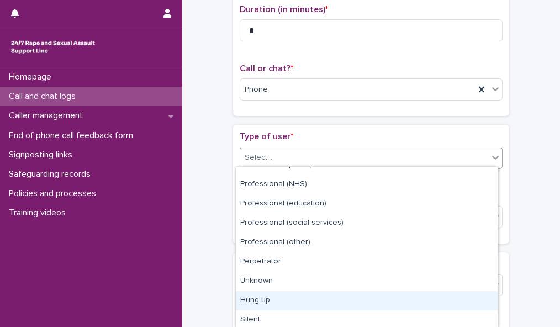
click at [462, 295] on div "Hung up" at bounding box center [367, 300] width 262 height 19
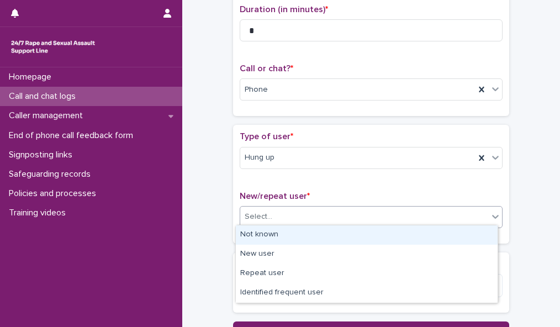
click at [464, 213] on div "Select..." at bounding box center [364, 217] width 248 height 18
click at [458, 232] on div "Not known" at bounding box center [367, 234] width 262 height 19
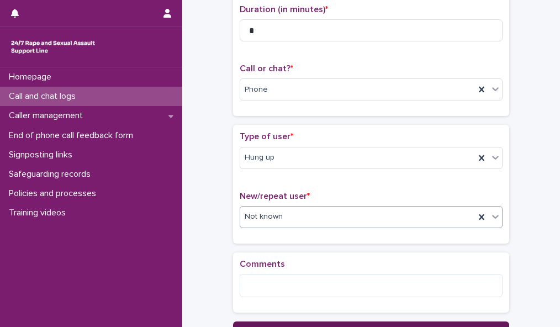
click at [422, 323] on button "Save" at bounding box center [371, 330] width 276 height 18
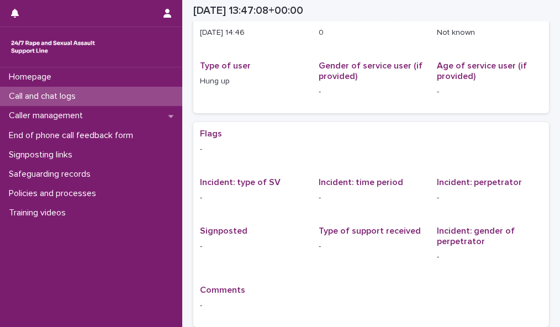
scroll to position [135, 0]
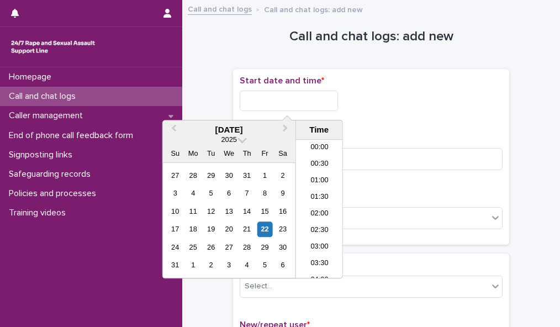
click at [310, 100] on input "text" at bounding box center [289, 101] width 98 height 20
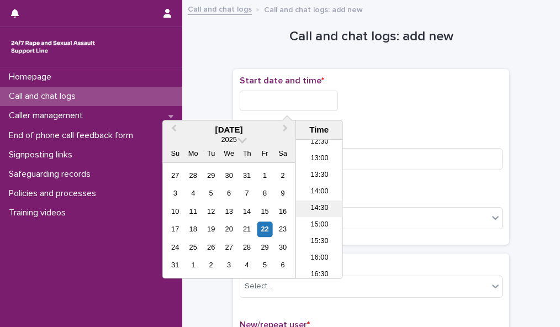
click at [318, 208] on li "14:30" at bounding box center [319, 208] width 47 height 17
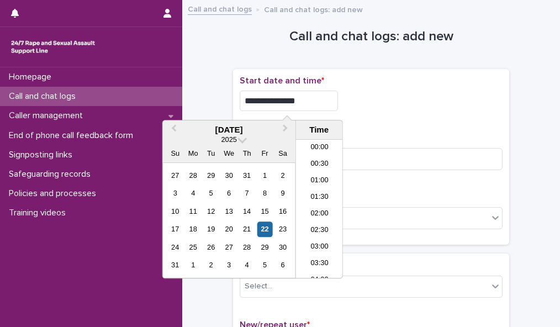
click at [304, 100] on input "**********" at bounding box center [289, 101] width 98 height 20
type input "**********"
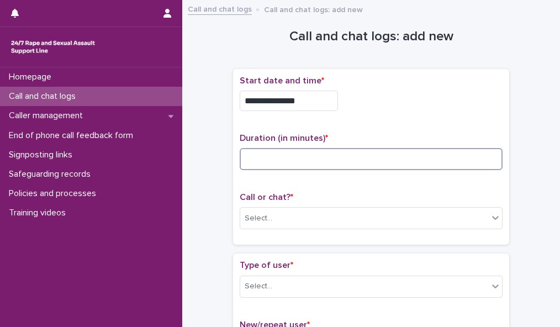
click at [390, 155] on input at bounding box center [371, 159] width 263 height 22
type input "*"
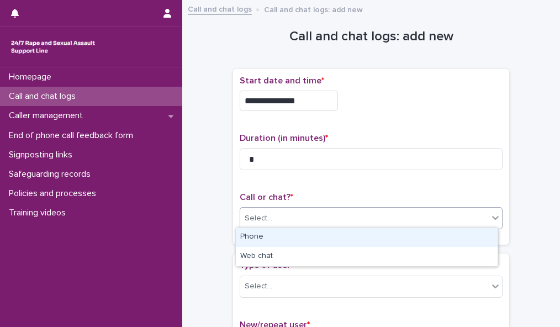
click at [392, 217] on div "Select..." at bounding box center [364, 218] width 248 height 18
click at [392, 234] on div "Phone" at bounding box center [367, 237] width 262 height 19
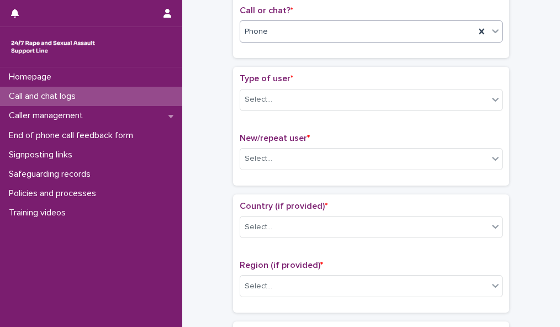
scroll to position [188, 0]
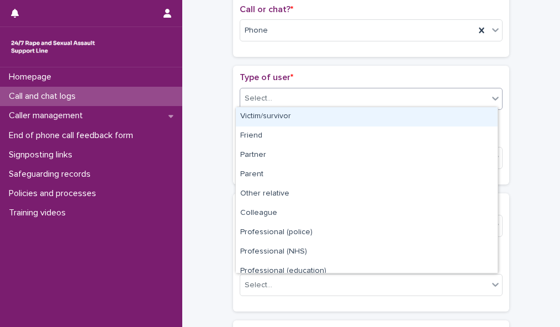
click at [490, 93] on icon at bounding box center [495, 98] width 11 height 11
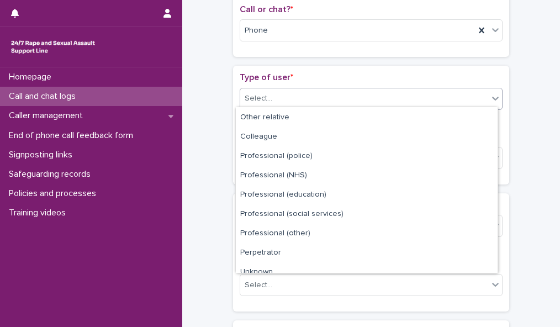
scroll to position [103, 0]
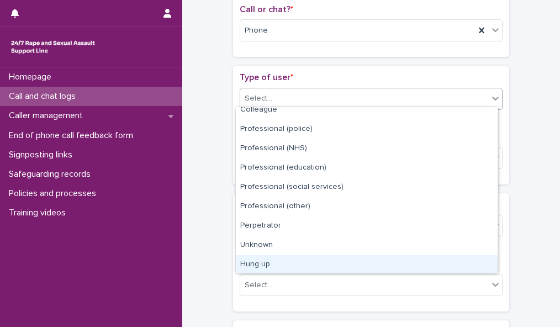
click at [441, 261] on div "Hung up" at bounding box center [367, 264] width 262 height 19
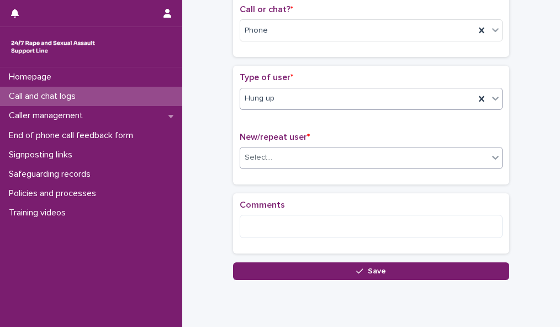
click at [437, 158] on div "Select..." at bounding box center [364, 158] width 248 height 18
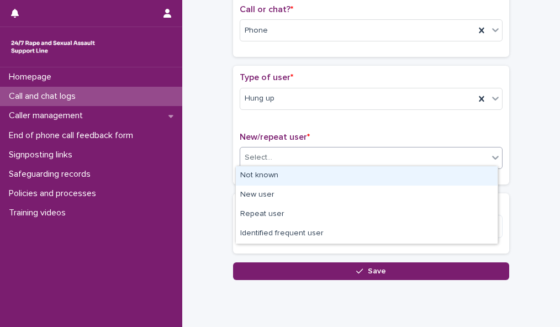
click at [433, 173] on div "Not known" at bounding box center [367, 175] width 262 height 19
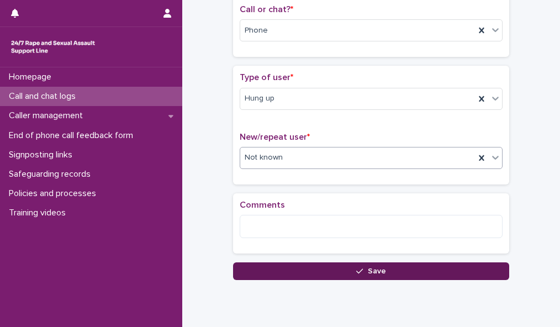
click at [416, 267] on button "Save" at bounding box center [371, 271] width 276 height 18
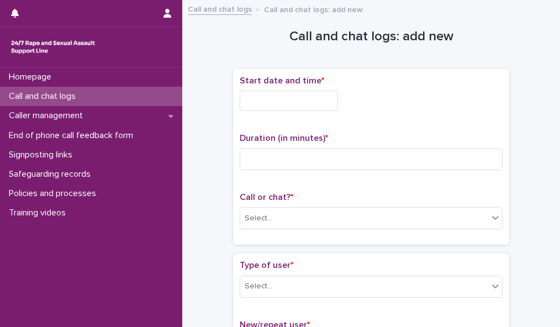
click at [317, 96] on input "text" at bounding box center [289, 101] width 98 height 20
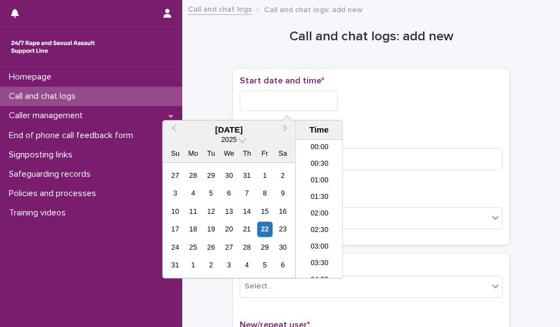
scroll to position [436, 0]
click at [318, 179] on li "14:00" at bounding box center [319, 175] width 47 height 17
click at [301, 101] on input "**********" at bounding box center [289, 101] width 98 height 20
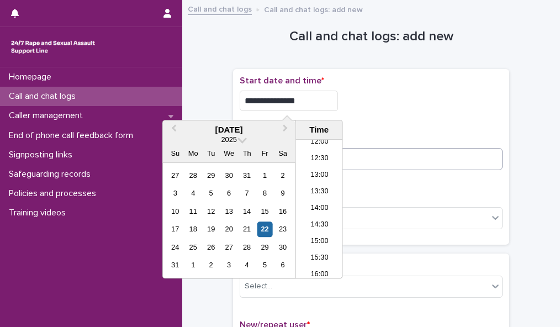
type input "**********"
click at [414, 160] on input at bounding box center [371, 159] width 263 height 22
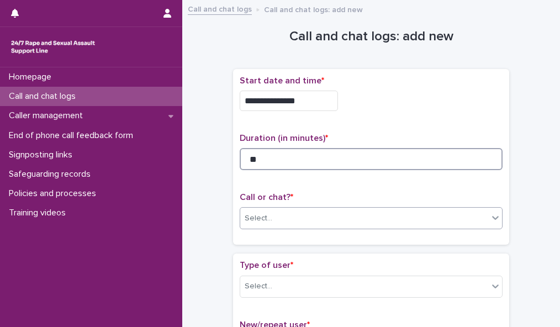
type input "**"
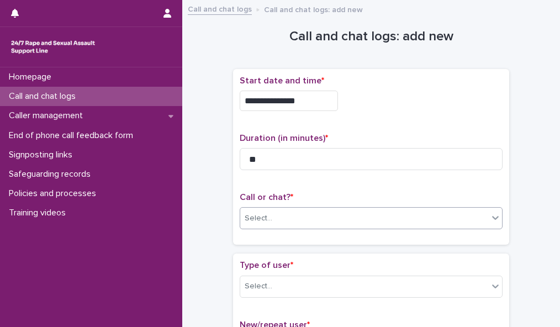
click at [389, 214] on div "Select..." at bounding box center [364, 218] width 248 height 18
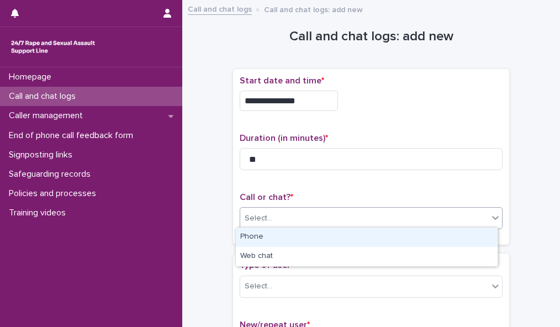
click at [389, 235] on div "Phone" at bounding box center [367, 237] width 262 height 19
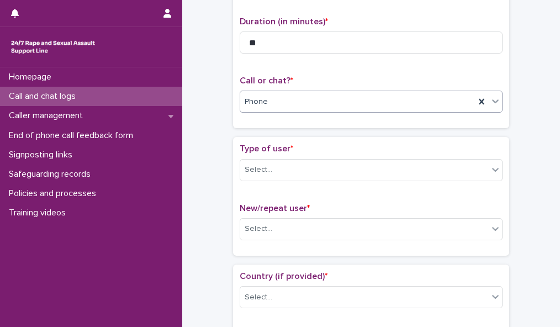
scroll to position [146, 0]
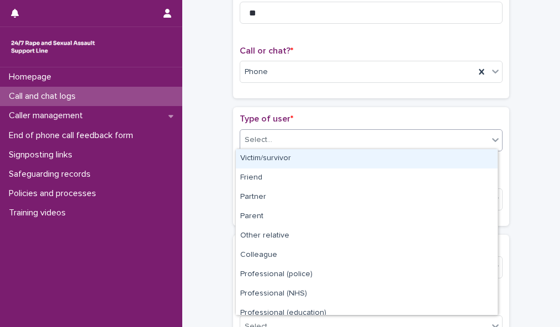
click at [464, 135] on div "Select..." at bounding box center [364, 140] width 248 height 18
click at [462, 155] on div "Victim/survivor" at bounding box center [367, 158] width 262 height 19
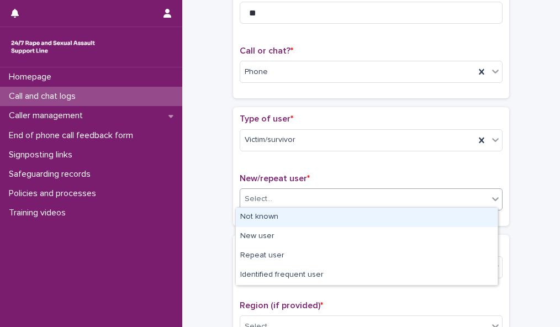
click at [459, 197] on div "Select..." at bounding box center [364, 199] width 248 height 18
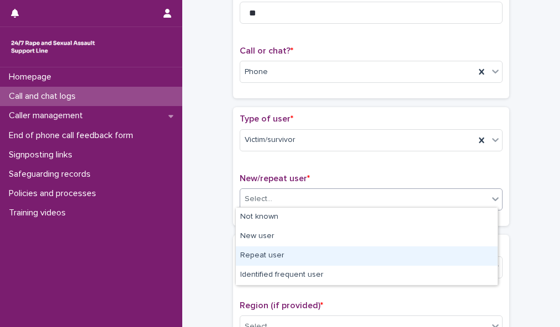
click at [459, 255] on div "Repeat user" at bounding box center [367, 255] width 262 height 19
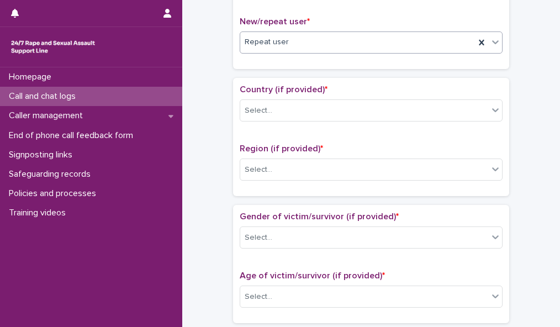
scroll to position [376, 0]
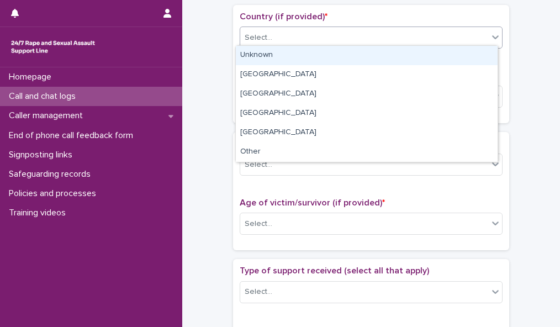
click at [455, 36] on div "Select..." at bounding box center [364, 38] width 248 height 18
click at [452, 52] on div "Unknown" at bounding box center [367, 55] width 262 height 19
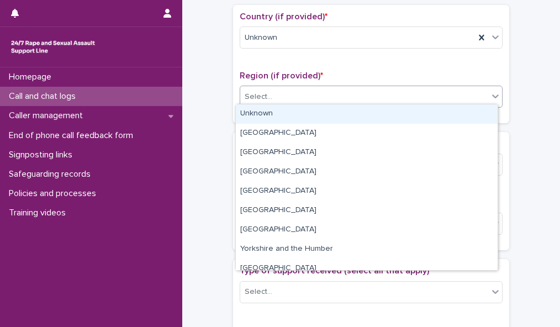
click at [450, 89] on div "Select..." at bounding box center [364, 97] width 248 height 18
click at [450, 115] on div "Unknown" at bounding box center [367, 113] width 262 height 19
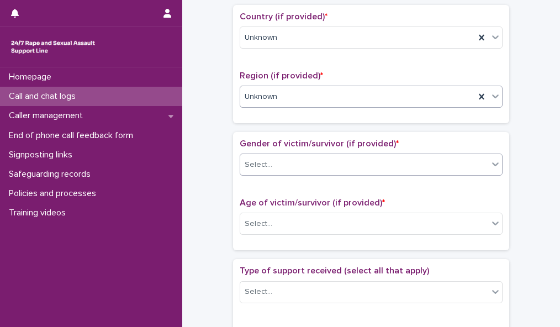
click at [446, 157] on div "Select..." at bounding box center [364, 165] width 248 height 18
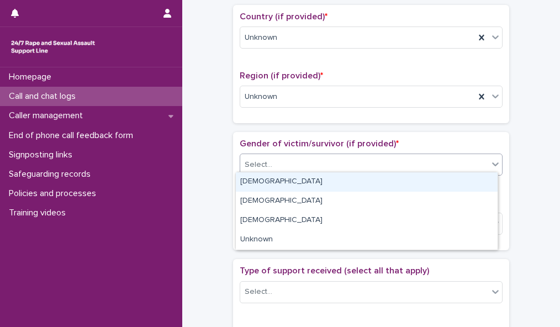
click at [447, 184] on div "Female" at bounding box center [367, 181] width 262 height 19
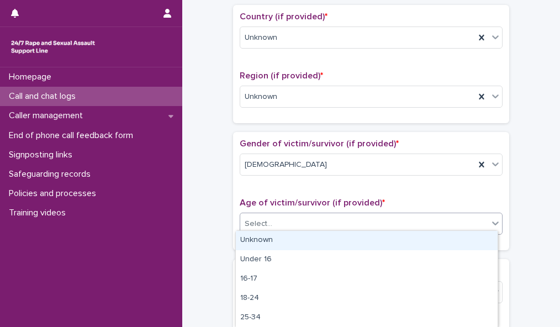
click at [447, 220] on div "Select..." at bounding box center [364, 224] width 248 height 18
click at [447, 239] on div "Unknown" at bounding box center [367, 240] width 262 height 19
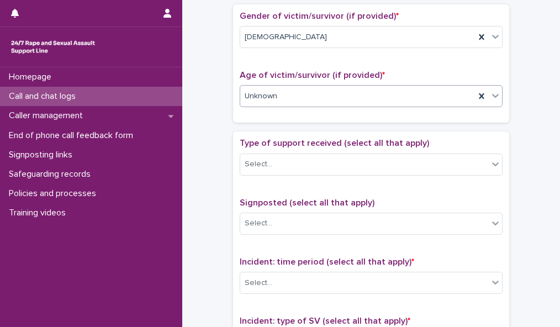
scroll to position [505, 0]
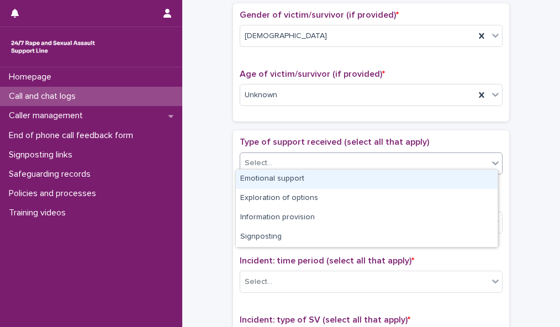
click at [464, 165] on div "Select..." at bounding box center [364, 163] width 248 height 18
click at [462, 177] on div "Emotional support" at bounding box center [367, 179] width 262 height 19
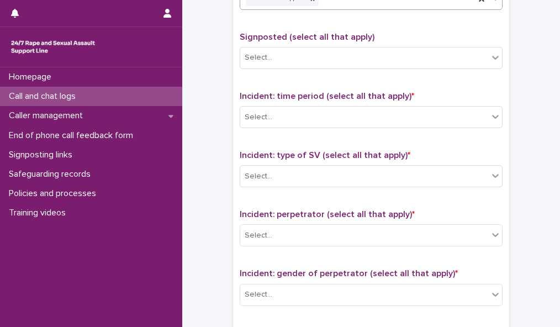
scroll to position [670, 0]
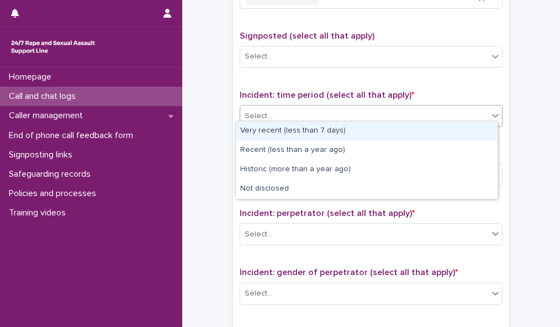
click at [448, 112] on div "Select..." at bounding box center [364, 116] width 248 height 18
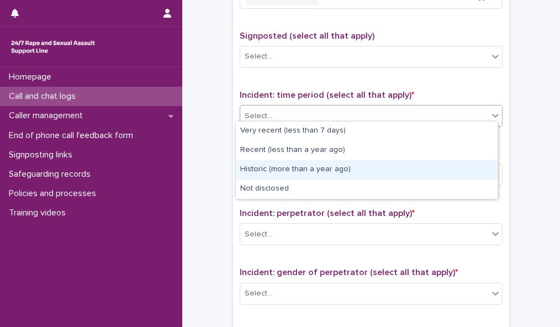
click at [447, 166] on div "Historic (more than a year ago)" at bounding box center [367, 169] width 262 height 19
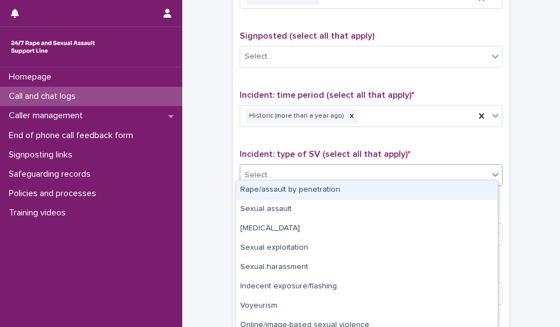
click at [447, 166] on div "Select..." at bounding box center [364, 175] width 248 height 18
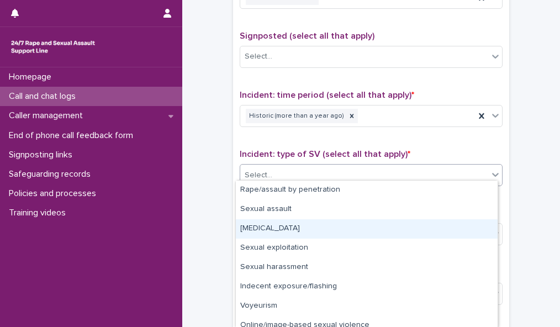
click at [443, 226] on div "Child sexual abuse" at bounding box center [367, 228] width 262 height 19
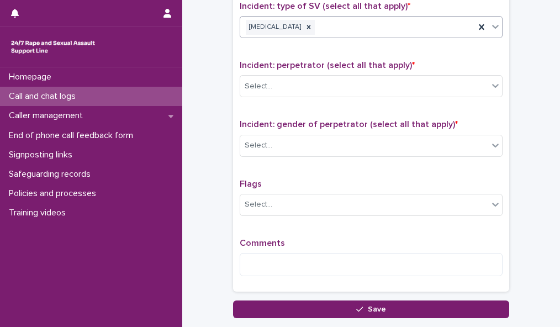
scroll to position [837, 0]
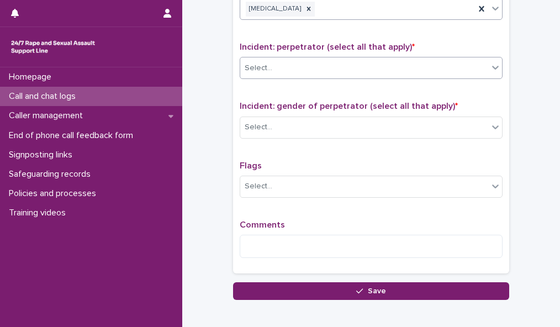
click at [437, 60] on div "Select..." at bounding box center [364, 68] width 248 height 18
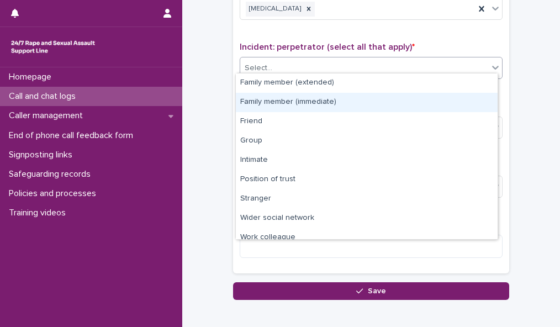
click at [427, 96] on div "Family member (immediate)" at bounding box center [367, 102] width 262 height 19
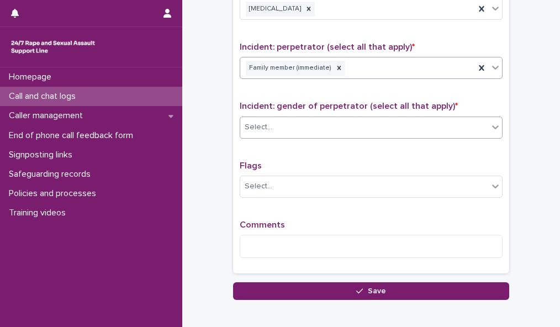
click at [429, 123] on div "Select..." at bounding box center [364, 127] width 248 height 18
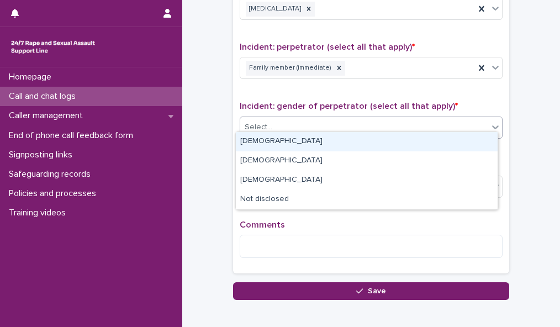
click at [427, 135] on div "Male" at bounding box center [367, 141] width 262 height 19
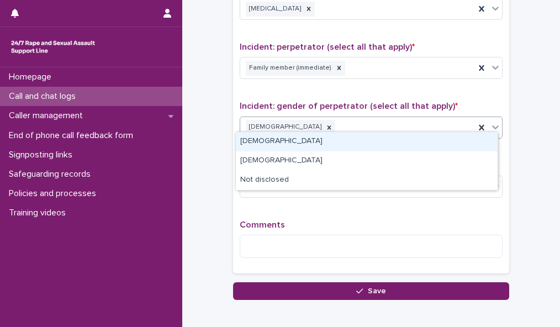
click at [490, 122] on icon at bounding box center [495, 126] width 11 height 11
click at [483, 139] on div "Female" at bounding box center [367, 141] width 262 height 19
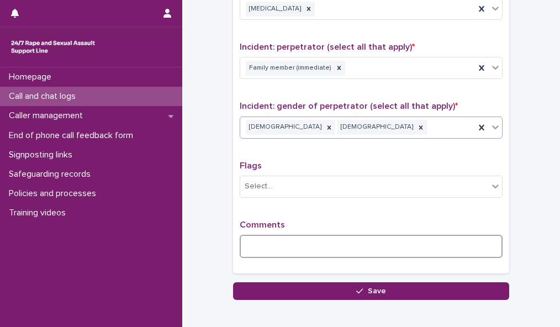
click at [292, 237] on textarea at bounding box center [371, 246] width 263 height 23
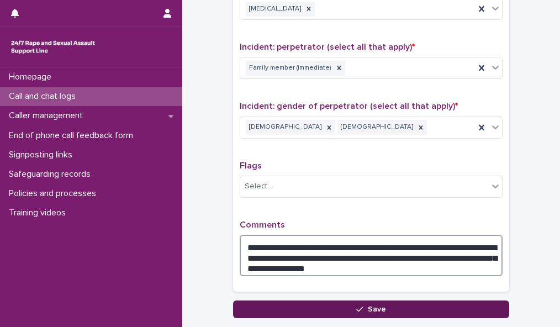
type textarea "**********"
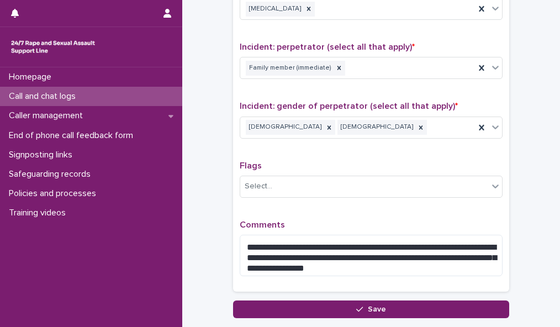
click at [381, 305] on button "Save" at bounding box center [371, 309] width 276 height 18
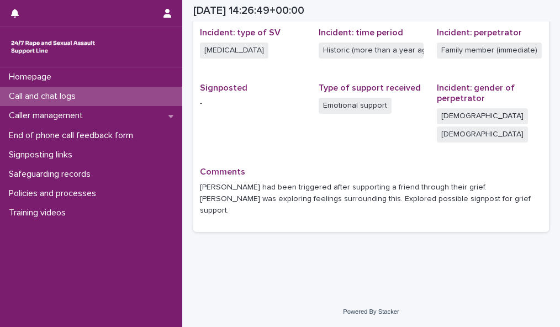
scroll to position [249, 0]
